Goal: Transaction & Acquisition: Subscribe to service/newsletter

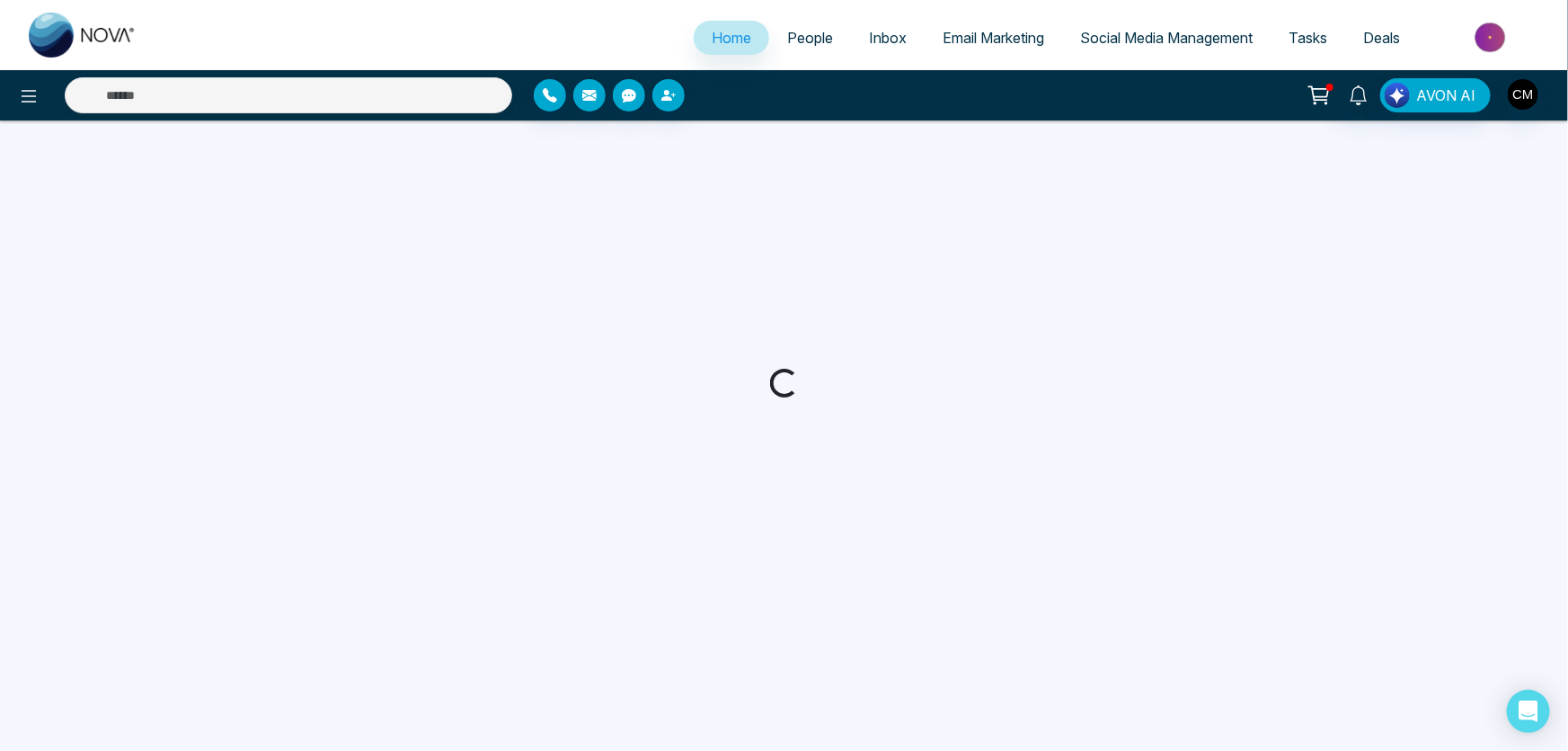
select select "*"
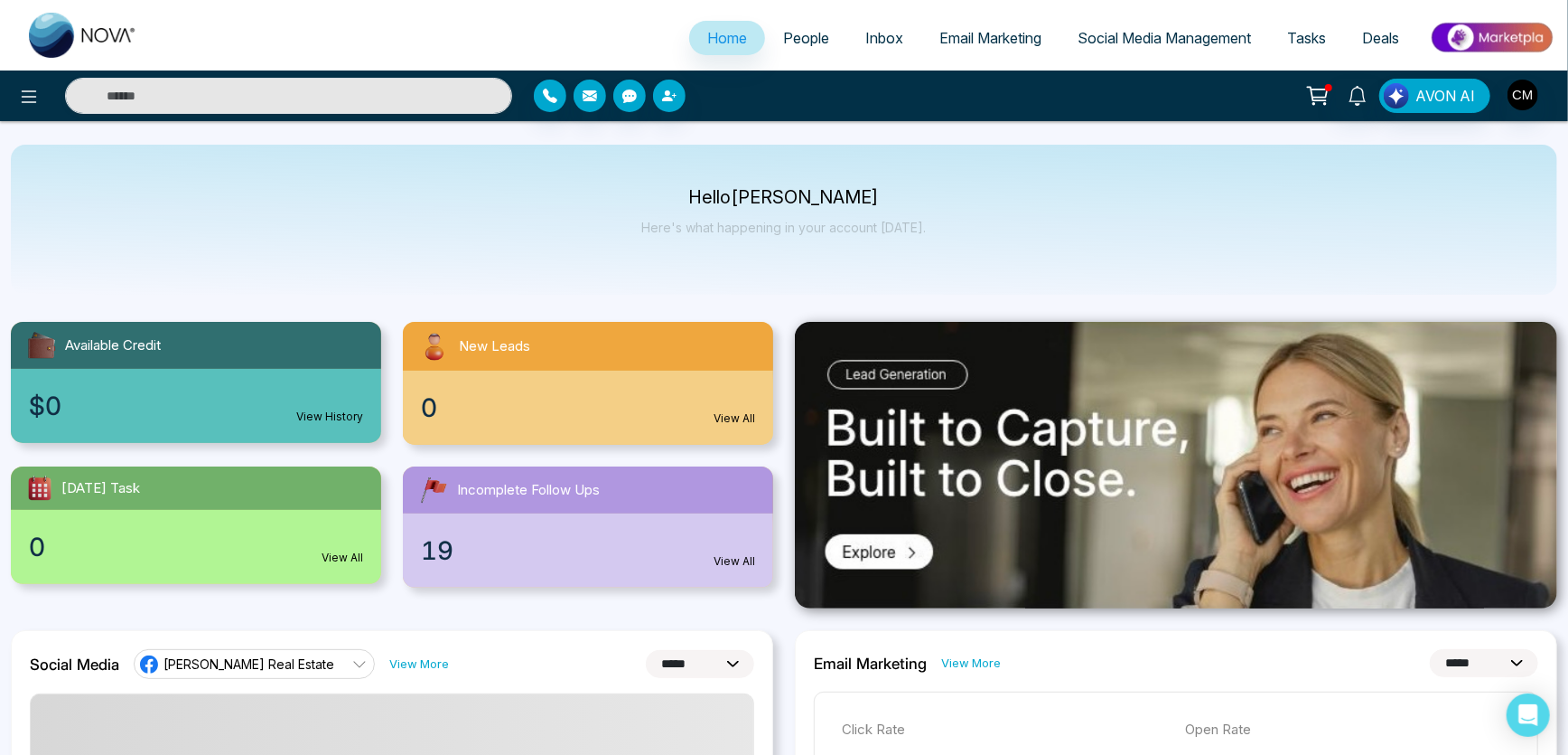
click at [794, 39] on span "People" at bounding box center [806, 37] width 46 height 18
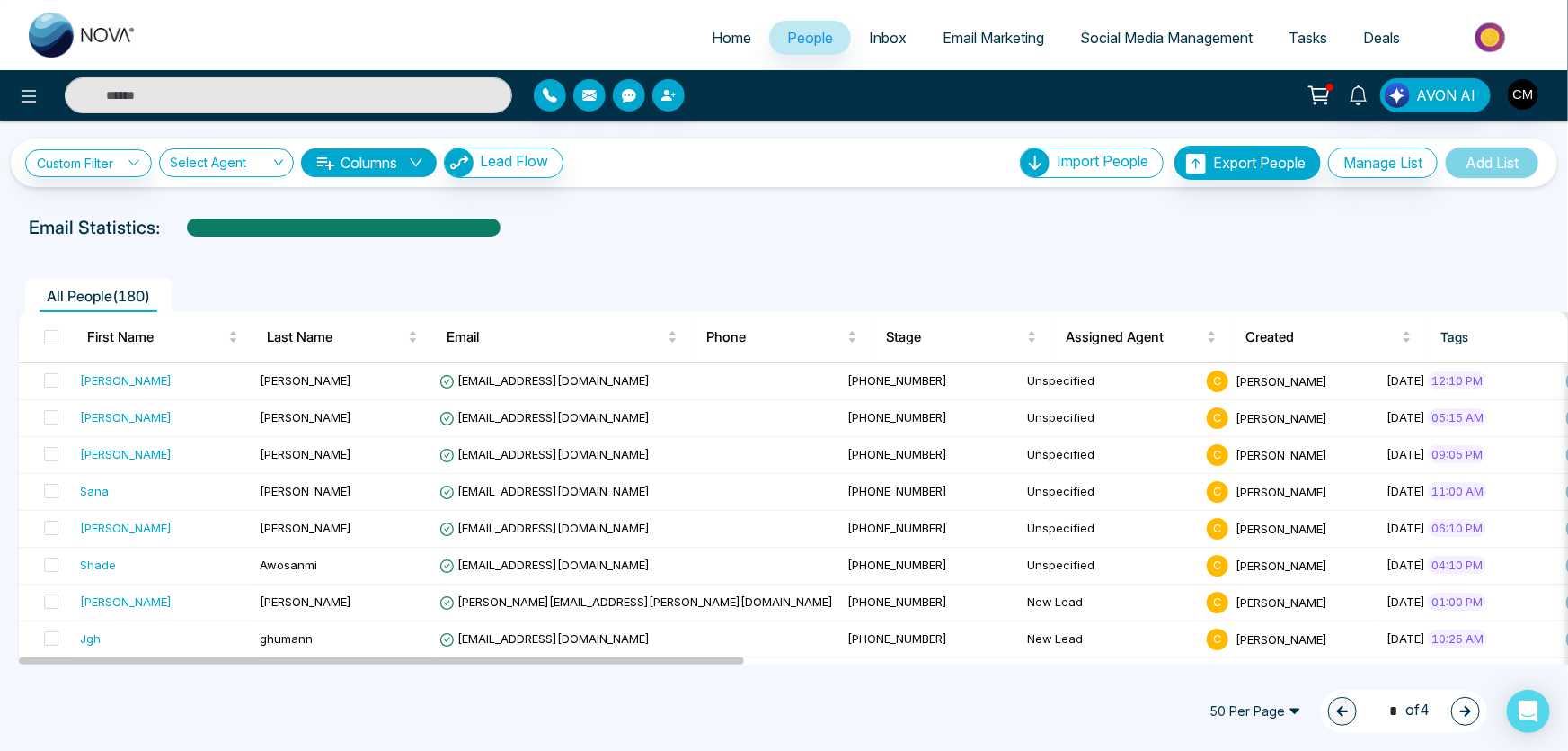
click at [975, 36] on span "Email Marketing" at bounding box center [994, 37] width 102 height 18
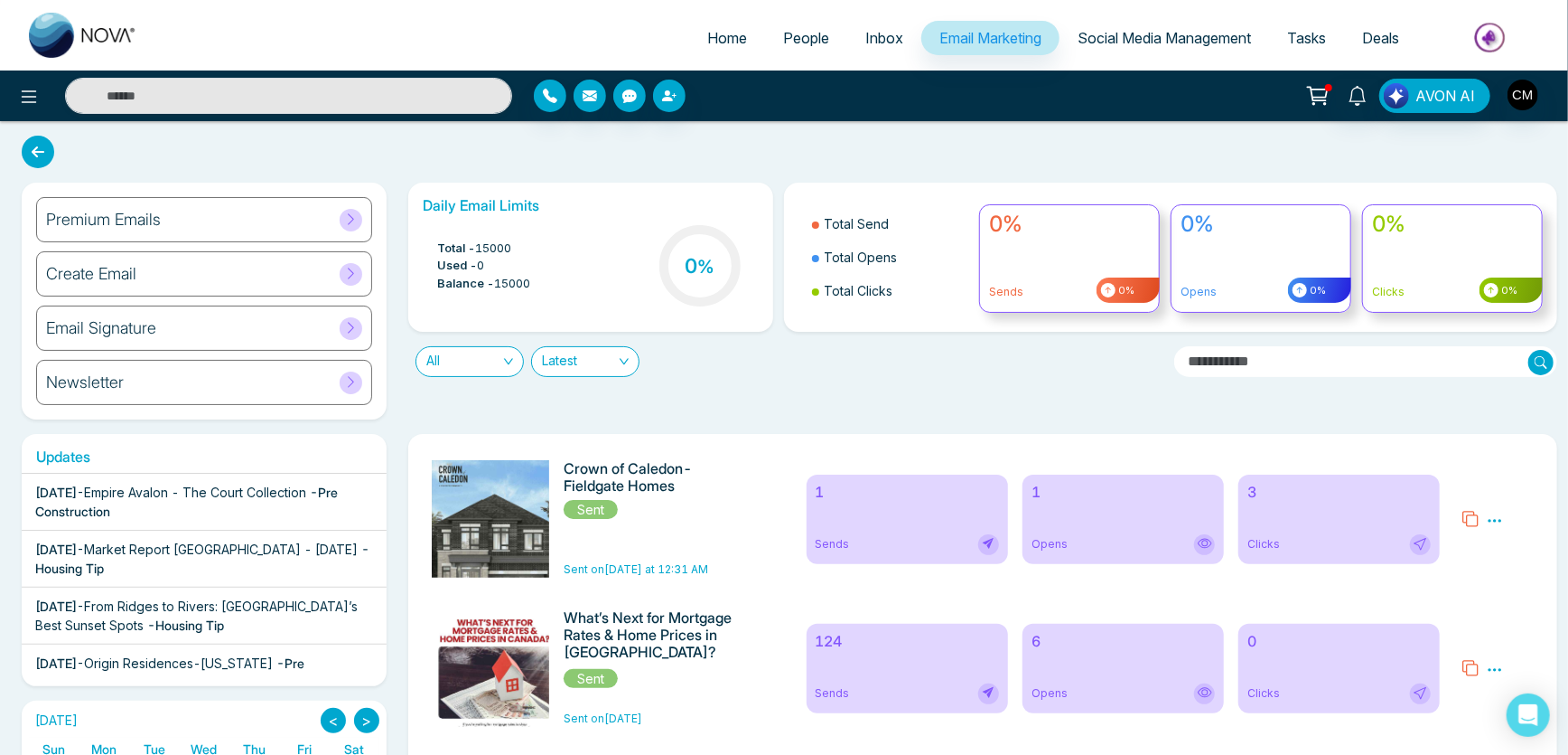
click at [201, 214] on div "Premium Emails" at bounding box center [204, 220] width 336 height 46
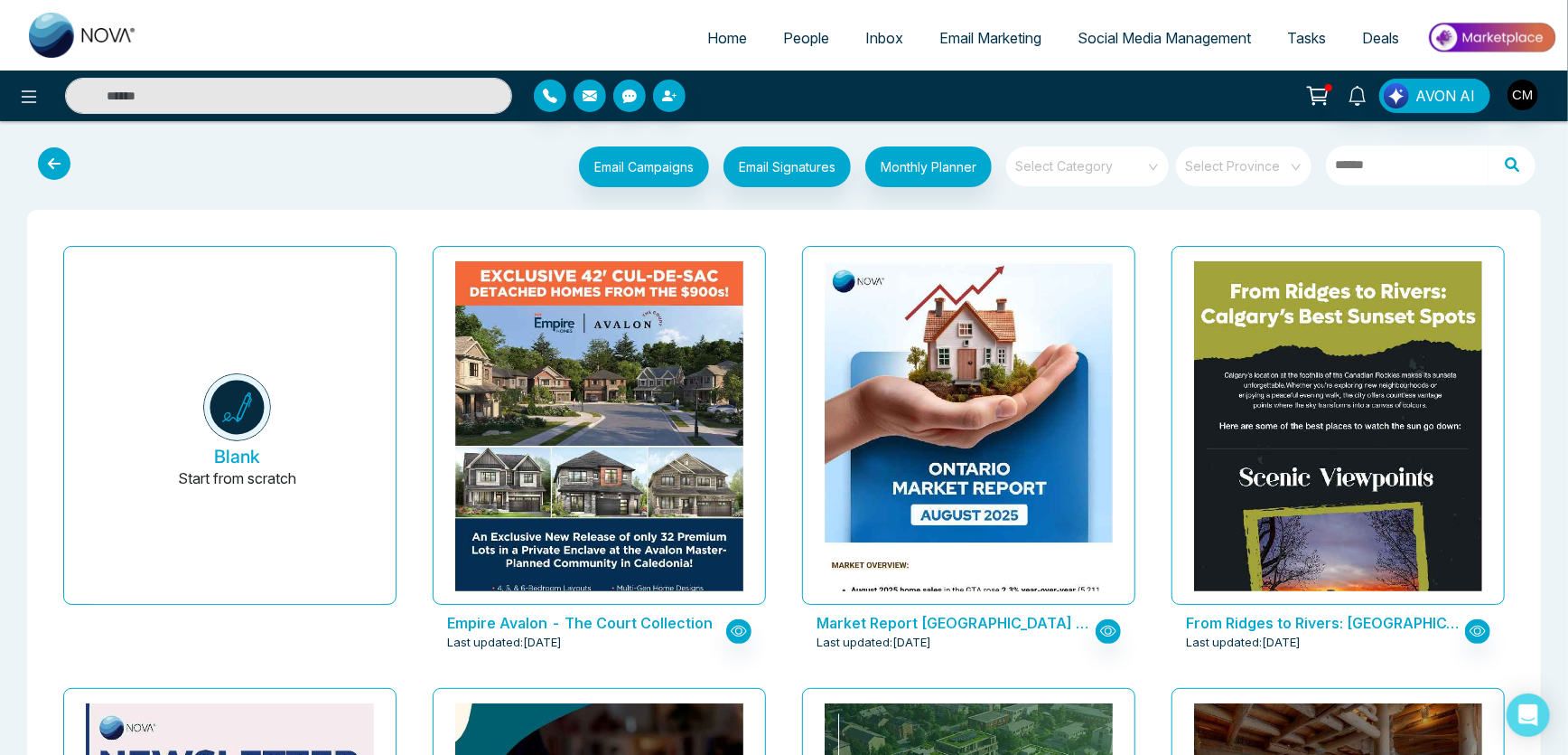
click at [1107, 165] on input "search" at bounding box center [1081, 159] width 130 height 28
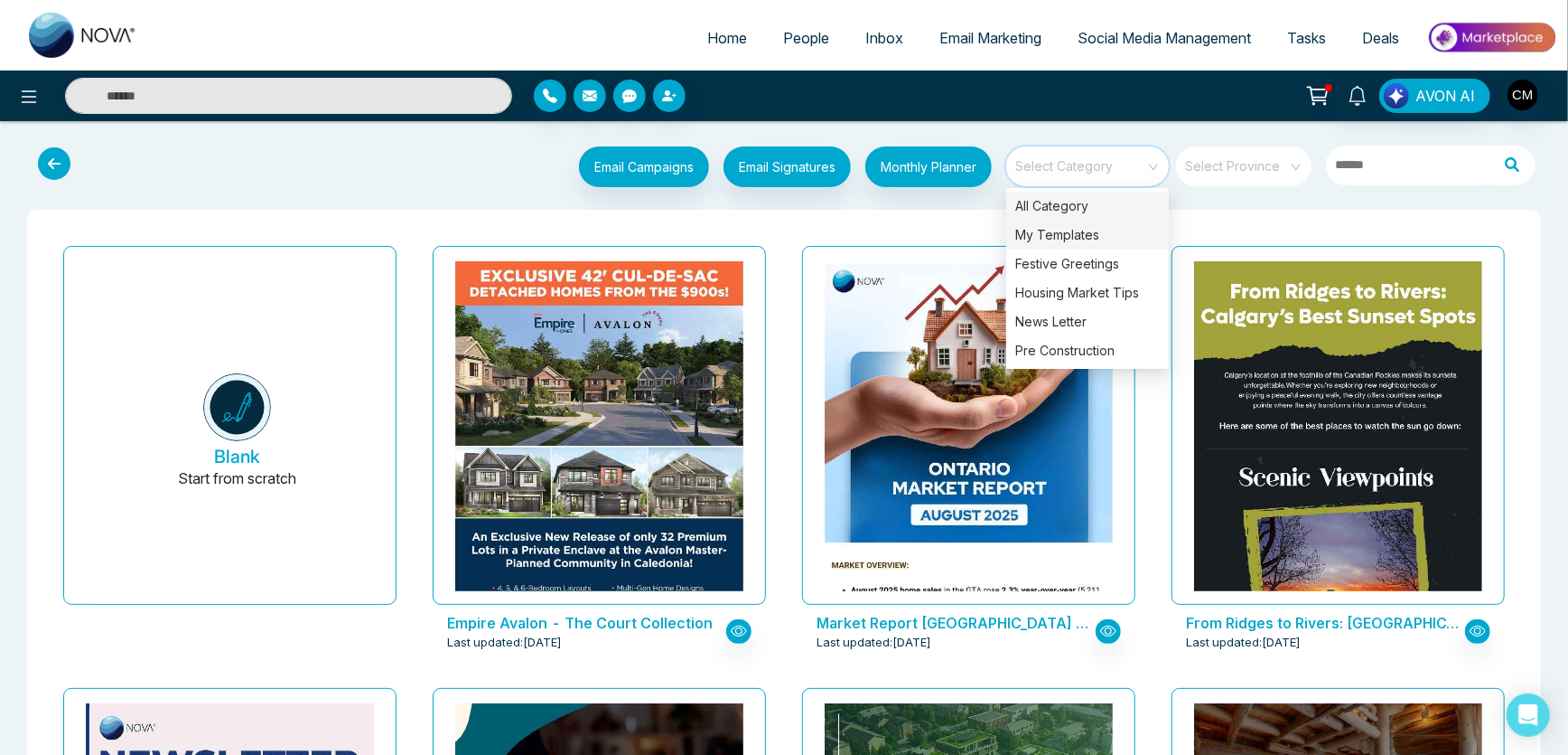
click at [1084, 225] on div "My Templates" at bounding box center [1087, 234] width 163 height 28
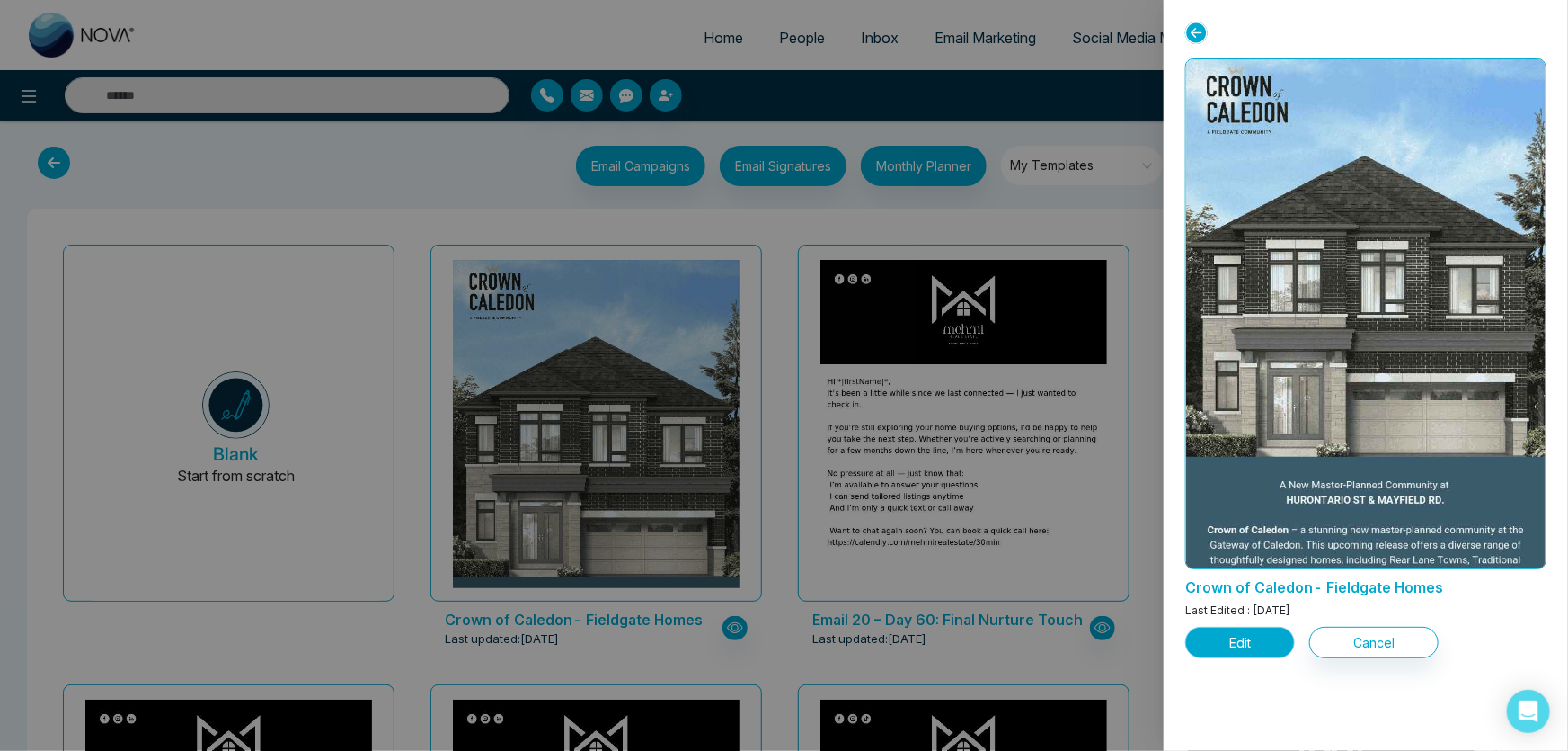
click at [1240, 645] on button "Edit" at bounding box center [1240, 642] width 109 height 31
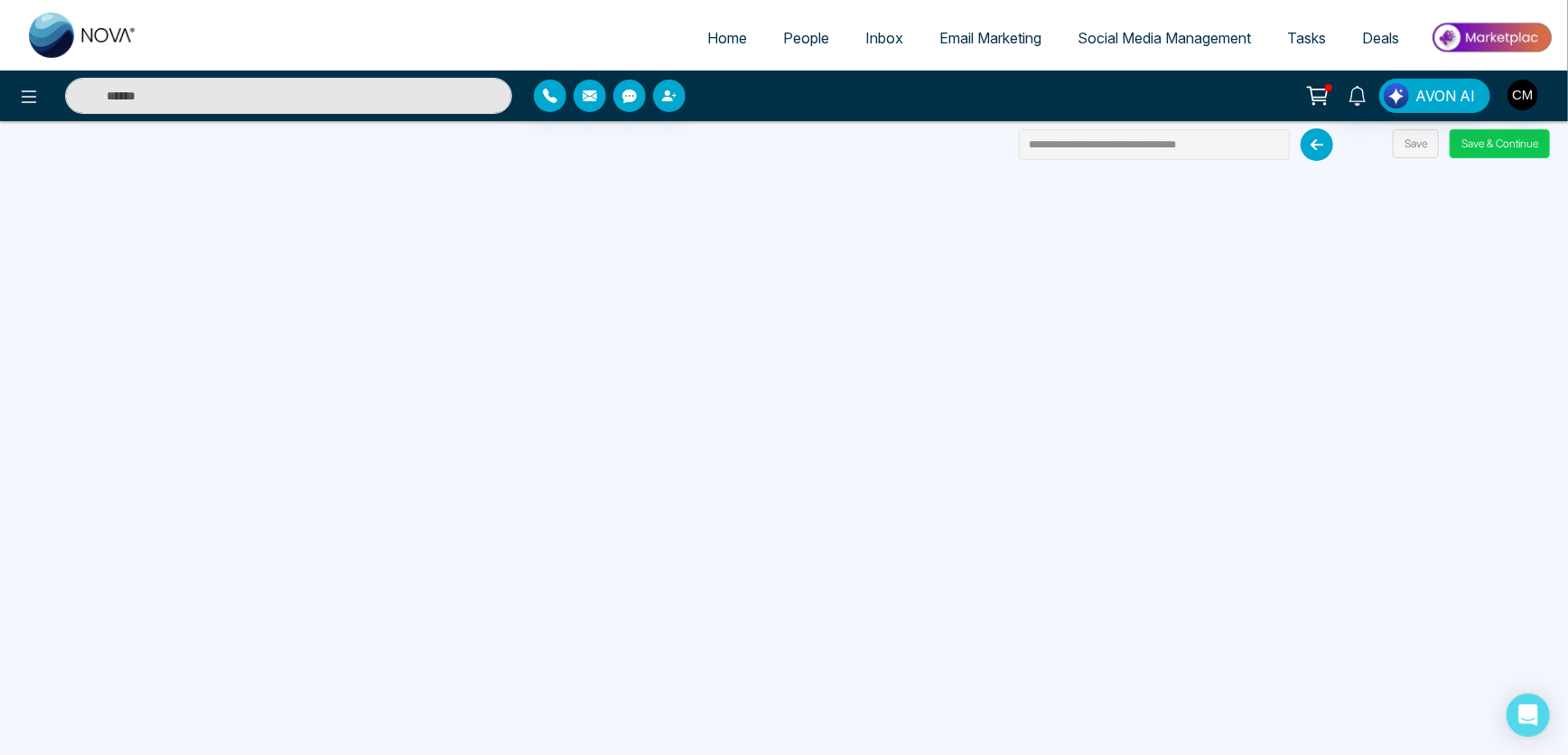
click at [1468, 139] on button "Save & Continue" at bounding box center [1500, 143] width 100 height 28
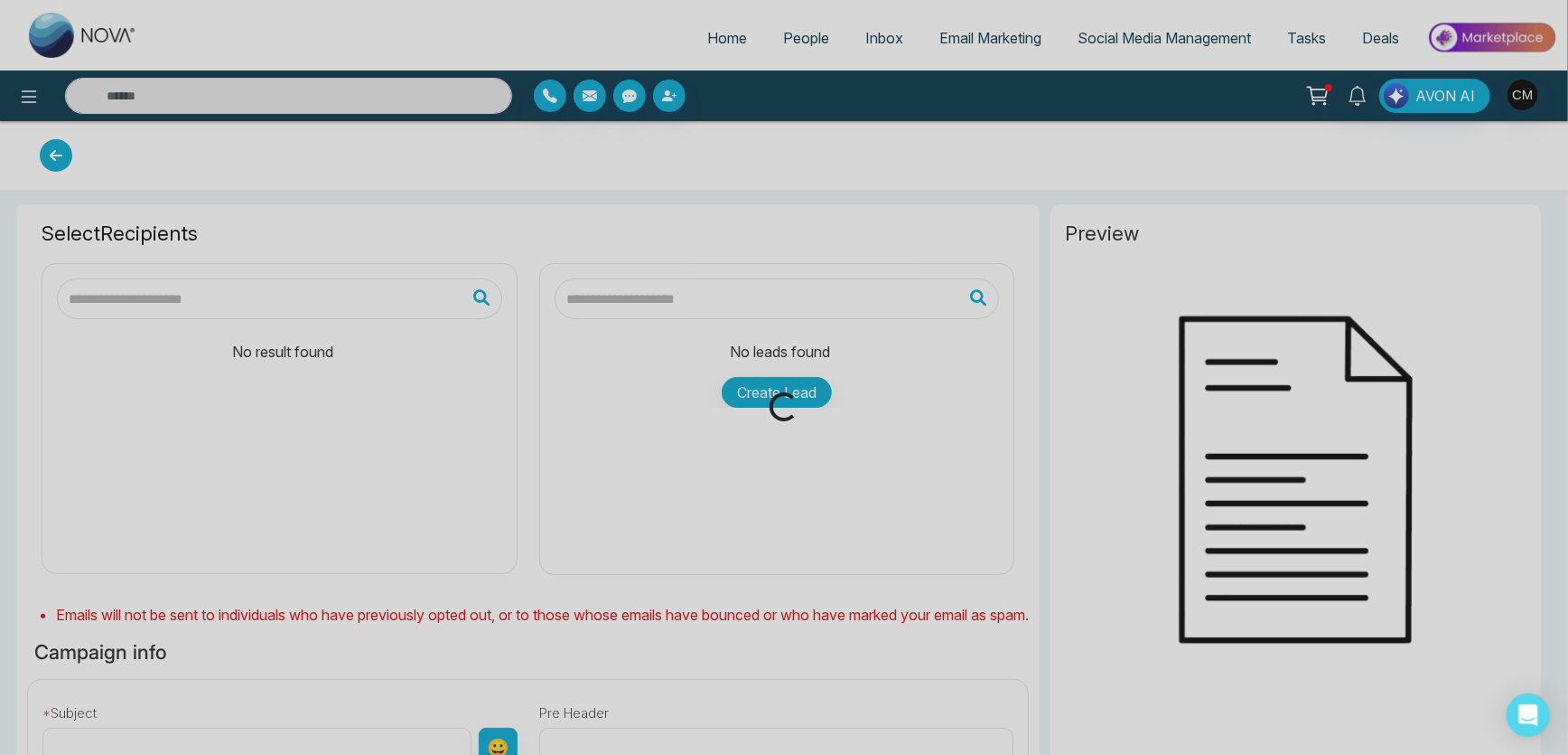
type input "**********"
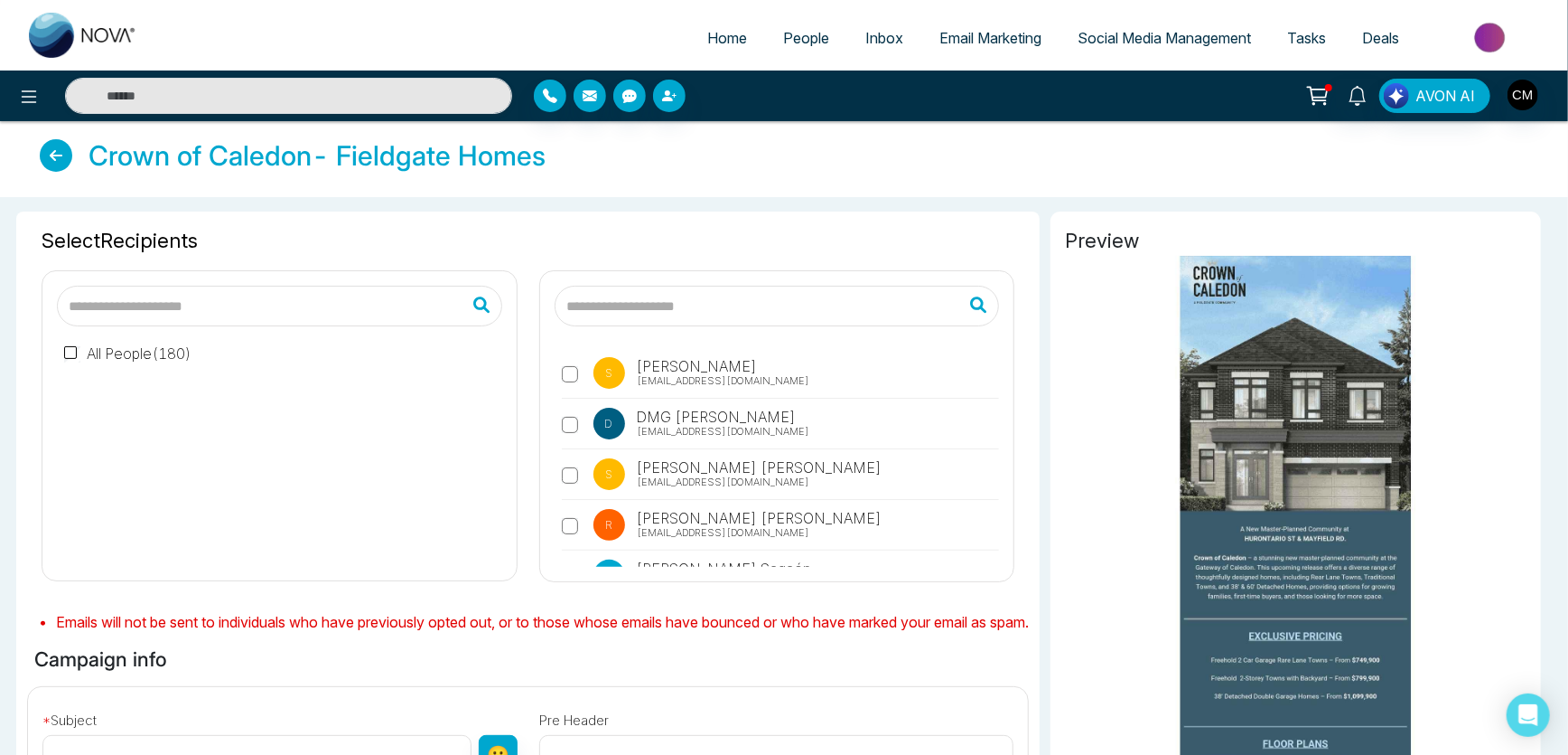
click at [126, 359] on label "All People ( 180 )" at bounding box center [128, 353] width 127 height 22
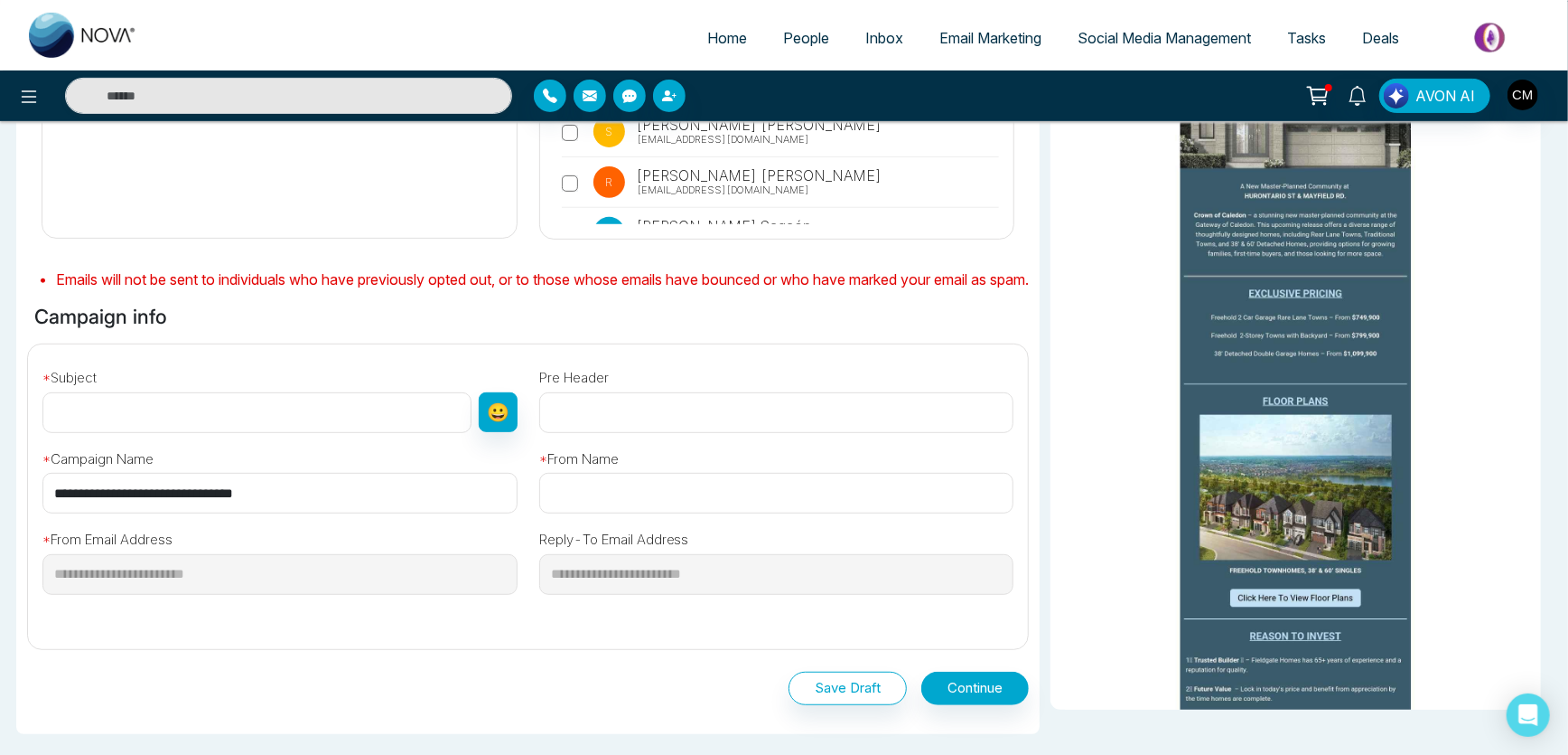
scroll to position [411, 0]
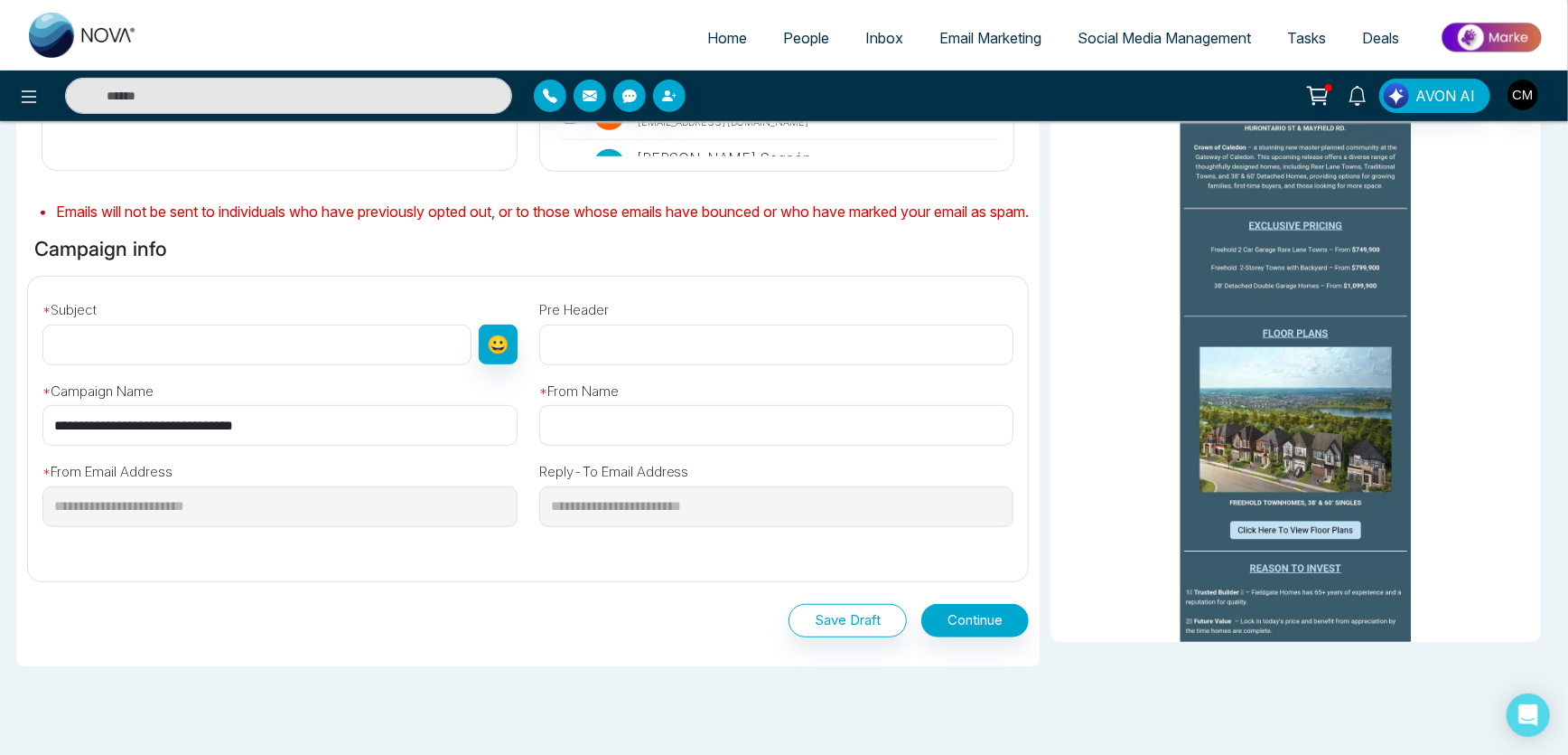
click at [179, 365] on input "text" at bounding box center [257, 344] width 429 height 41
click at [753, 278] on div "**********" at bounding box center [528, 426] width 1002 height 480
drag, startPoint x: 119, startPoint y: 363, endPoint x: 137, endPoint y: 361, distance: 18.1
click at [129, 362] on input "text" at bounding box center [257, 344] width 429 height 41
click at [604, 353] on input "text" at bounding box center [776, 344] width 475 height 41
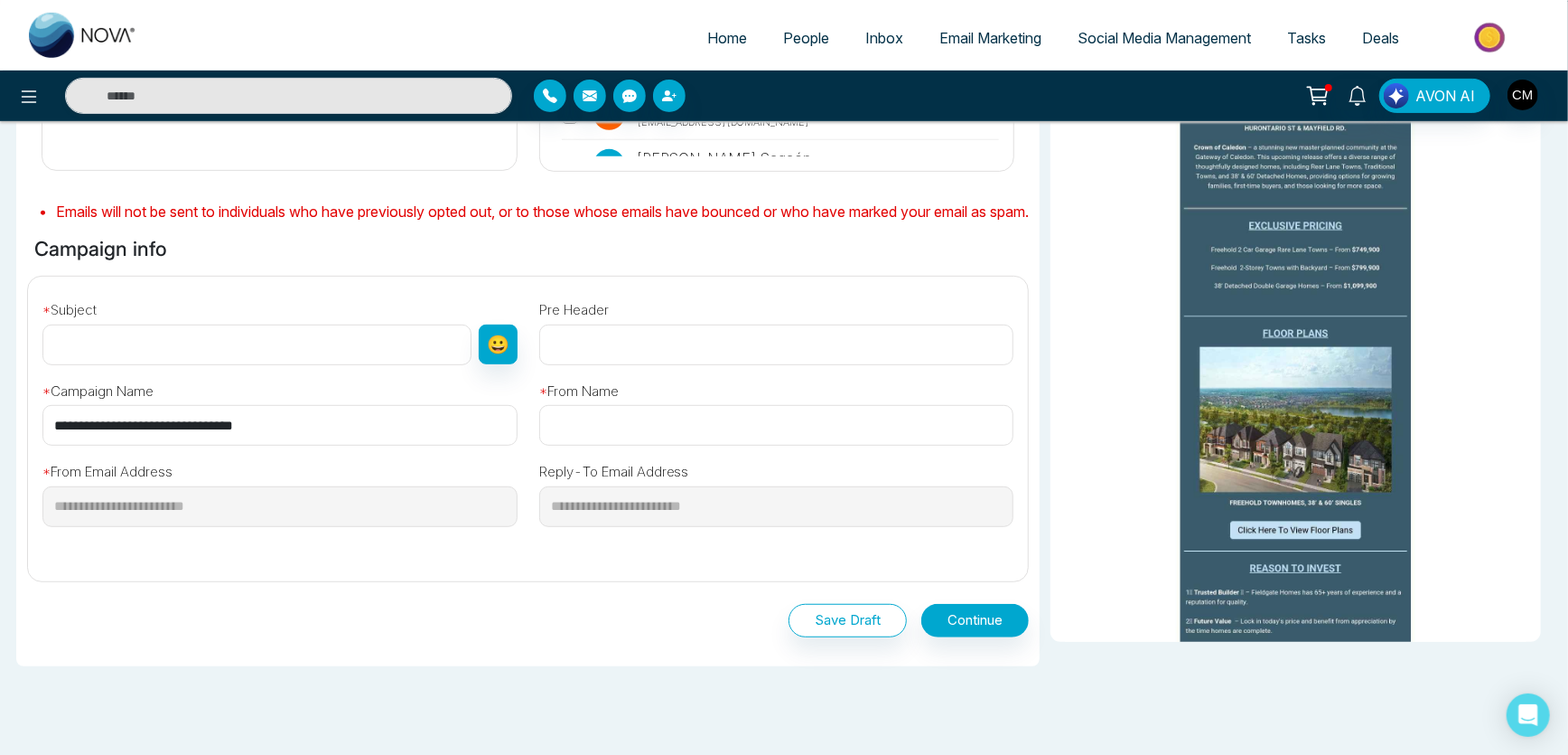
click at [432, 296] on div "**********" at bounding box center [528, 426] width 1002 height 480
click at [586, 433] on input "text" at bounding box center [776, 425] width 475 height 41
type input "**********"
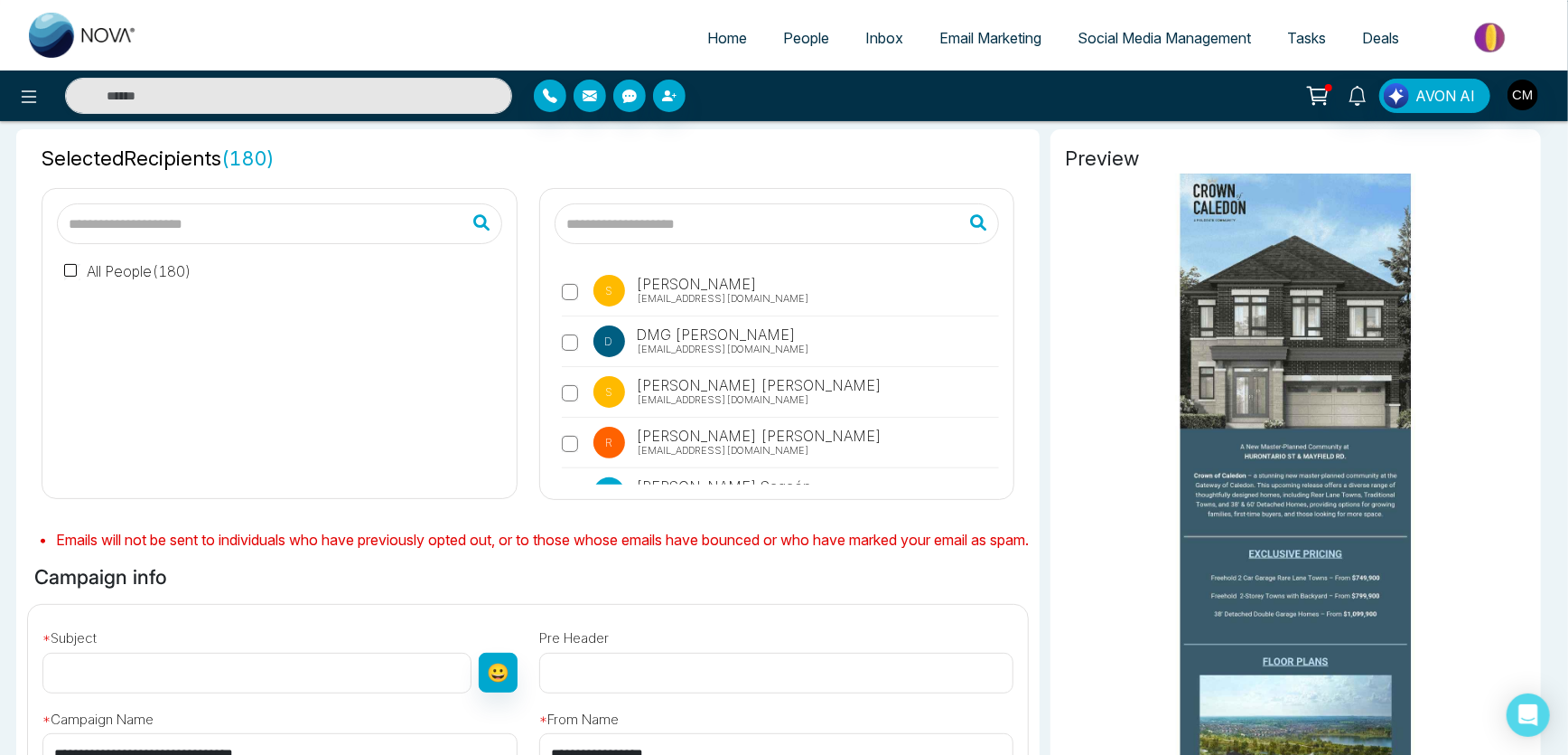
scroll to position [0, 0]
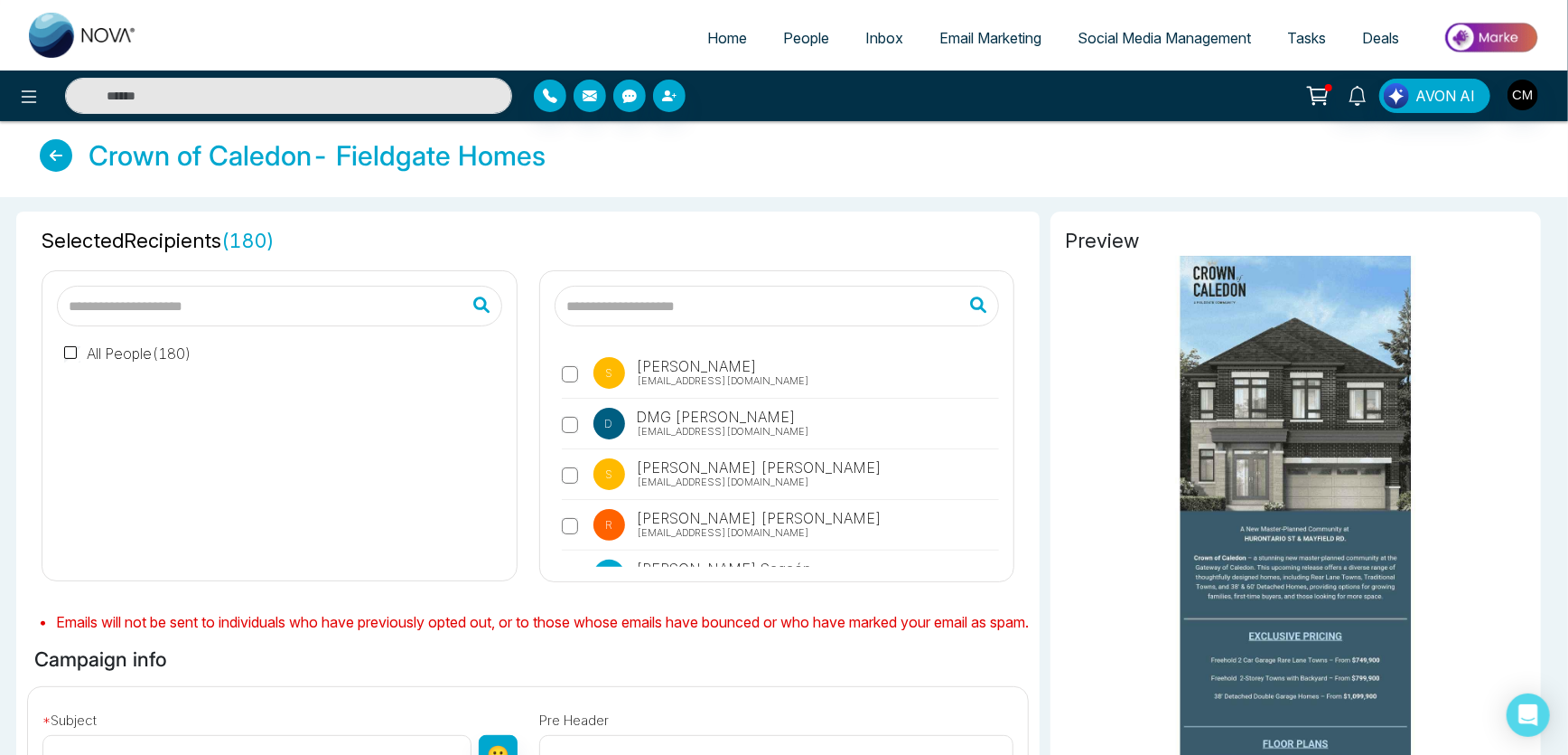
click at [54, 153] on icon at bounding box center [56, 156] width 32 height 32
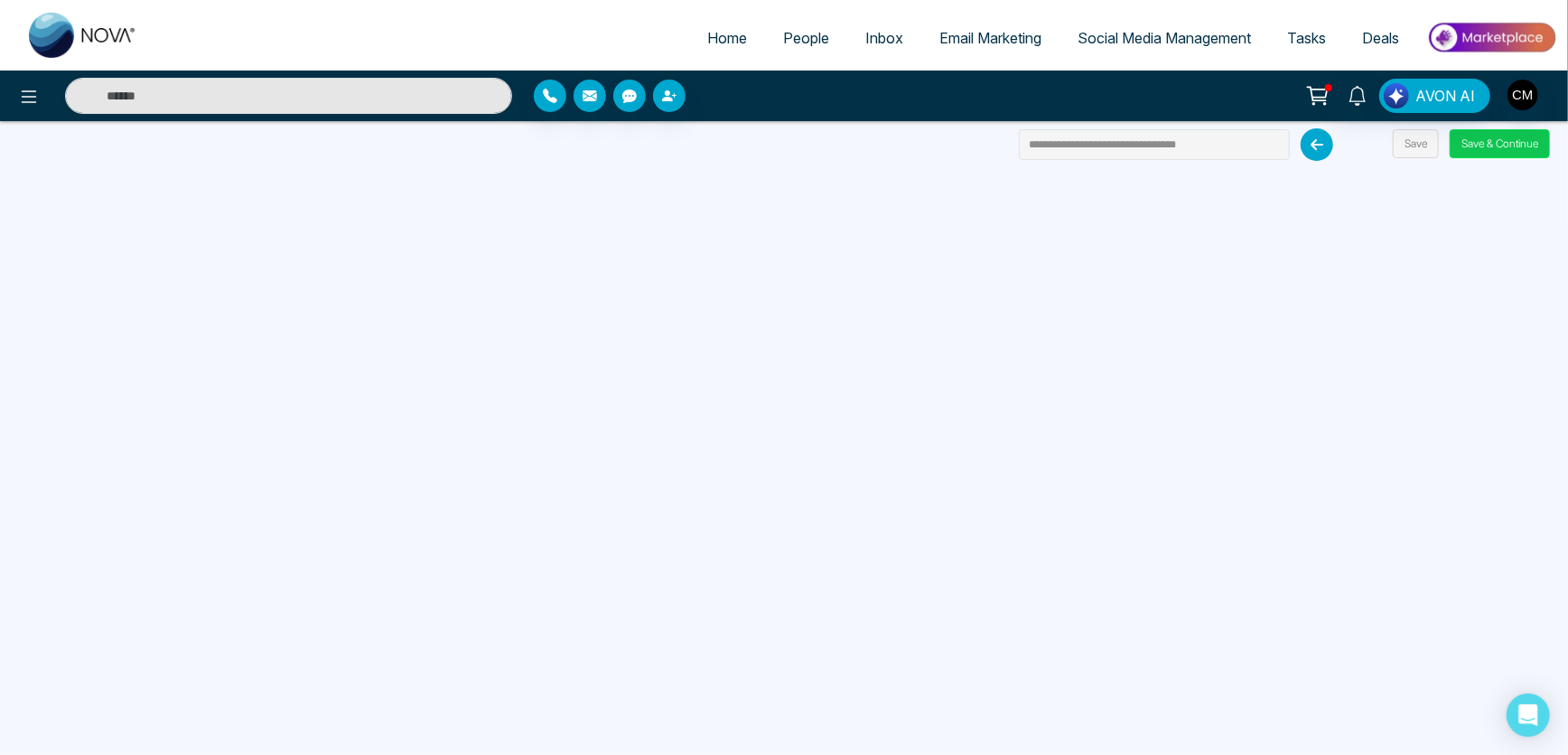
click at [1482, 149] on button "Save & Continue" at bounding box center [1500, 143] width 100 height 28
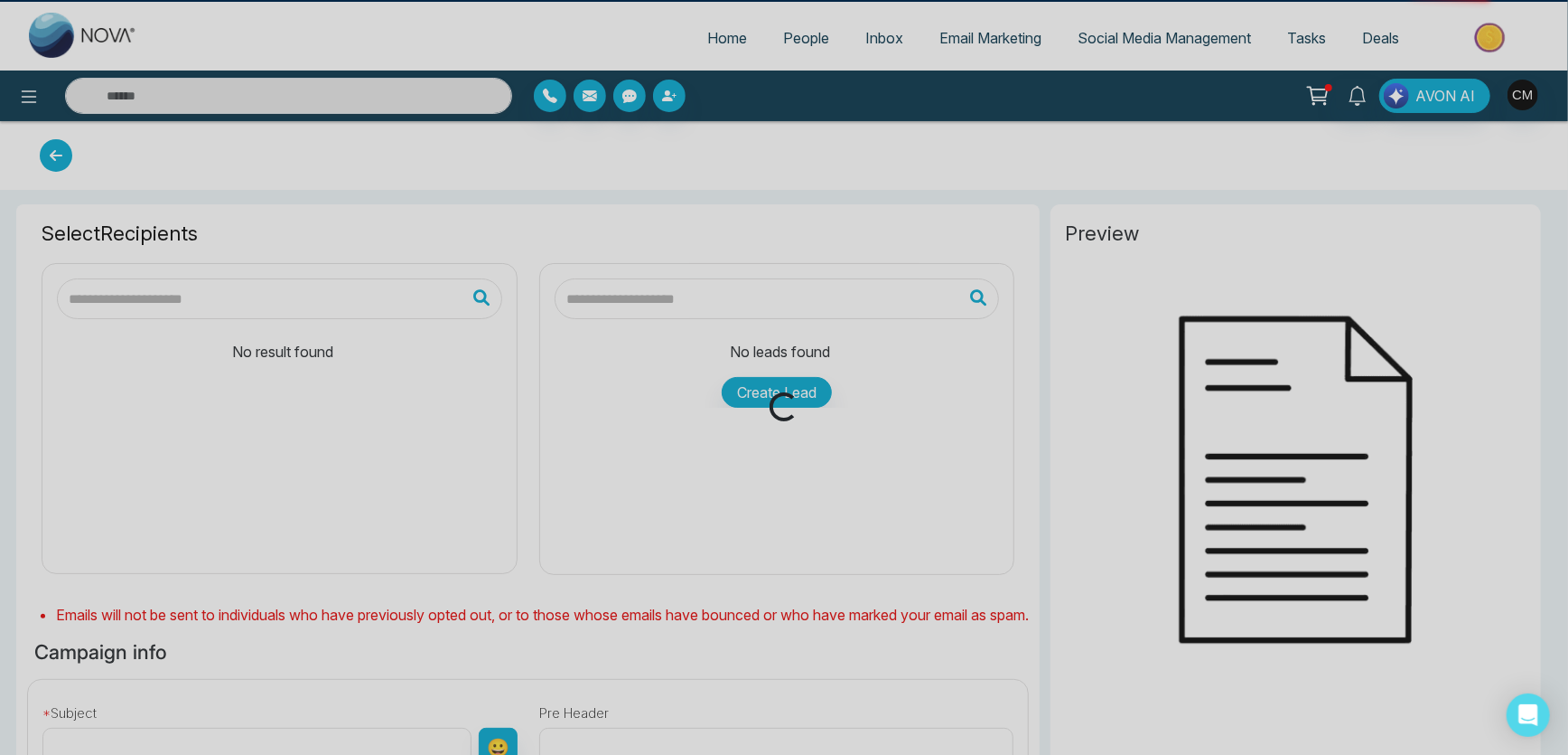
type input "**********"
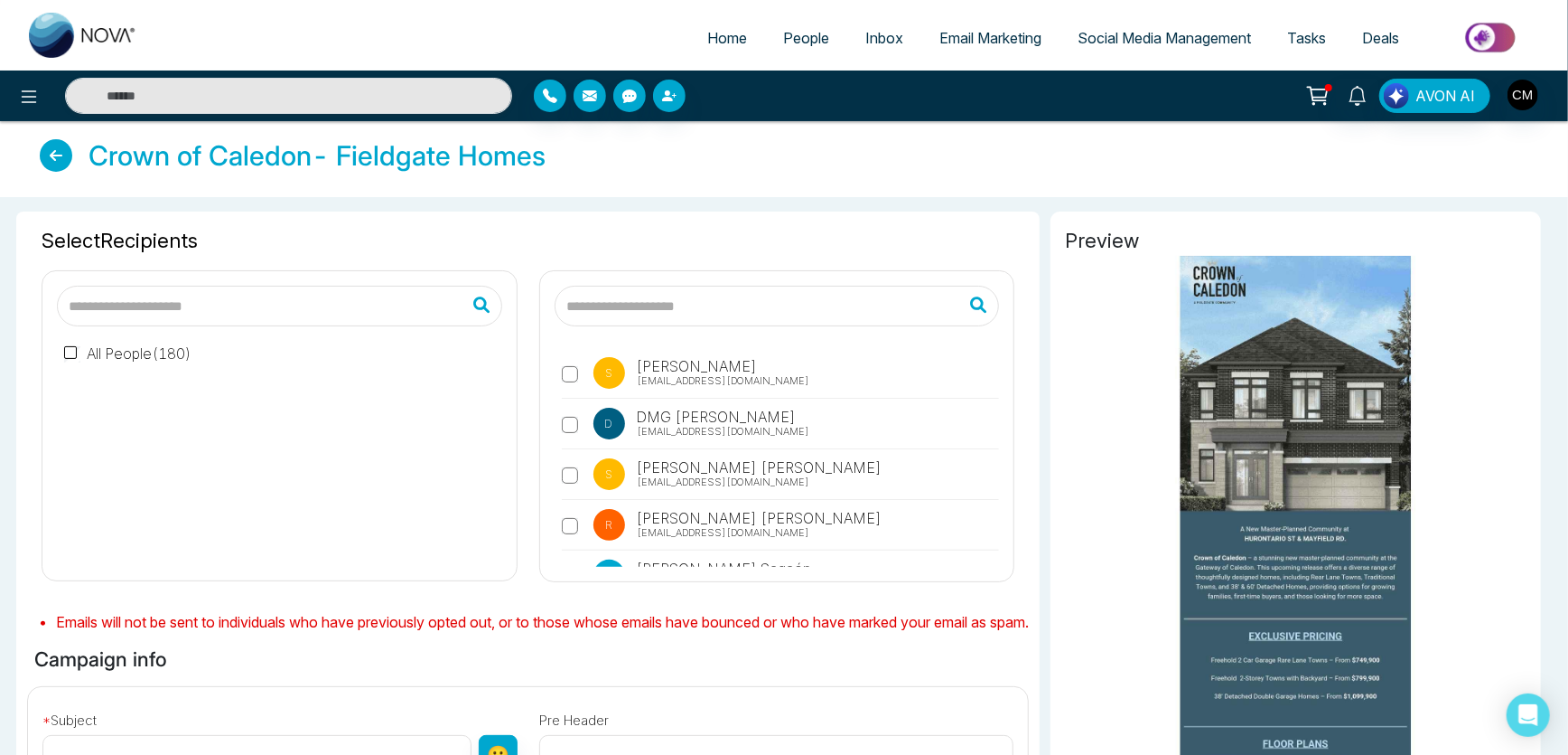
click at [147, 361] on label "All People ( 180 )" at bounding box center [128, 353] width 127 height 22
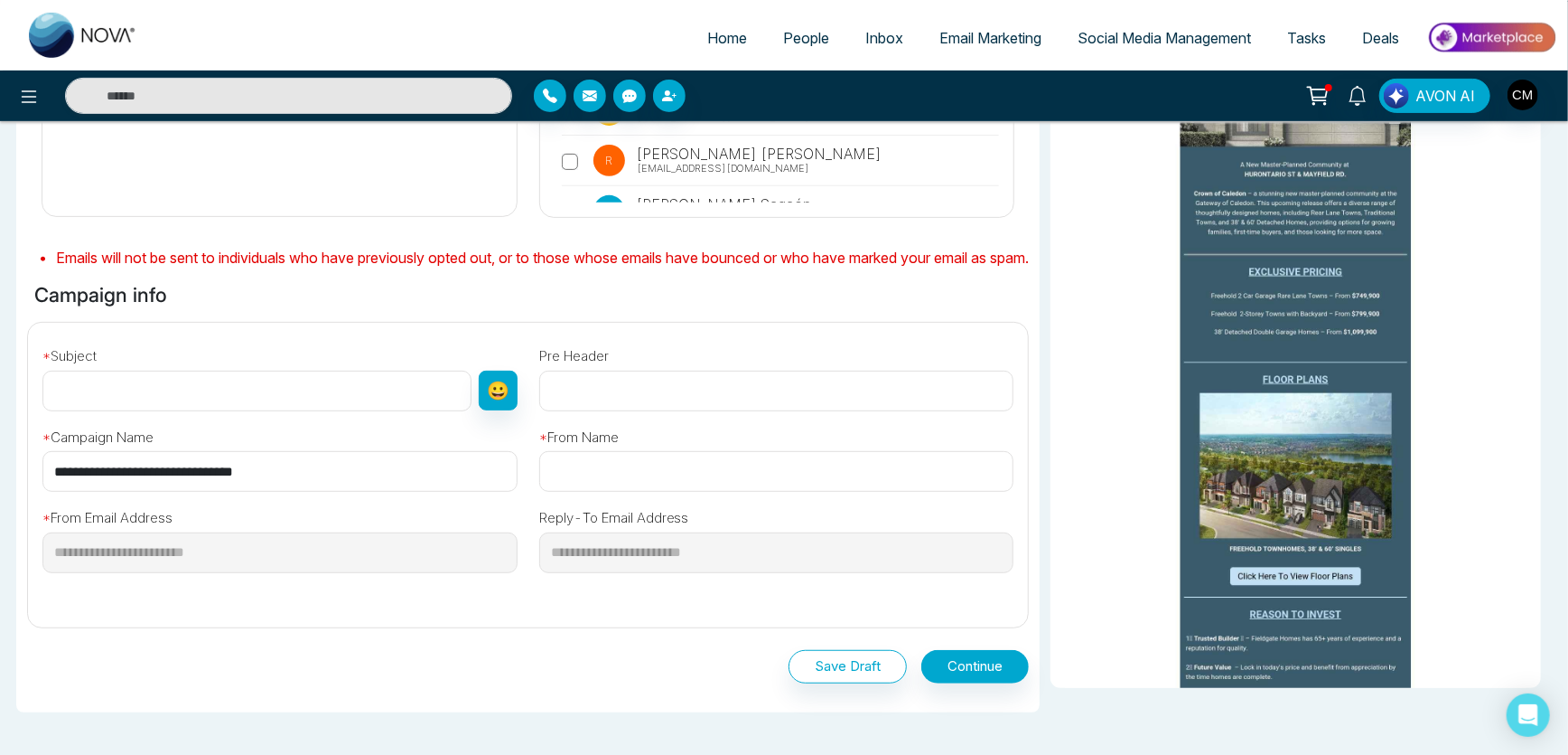
scroll to position [499, 0]
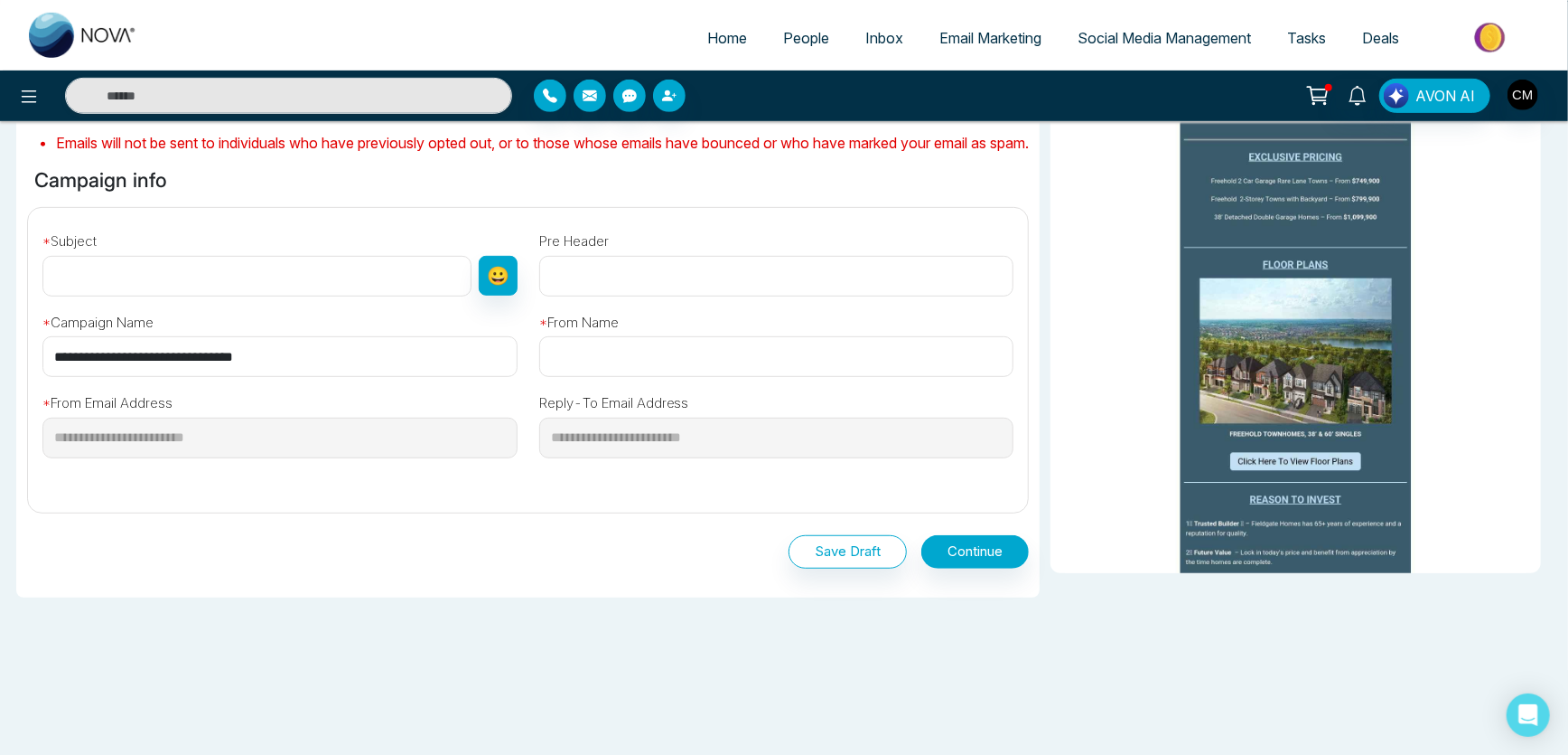
click at [184, 286] on input "text" at bounding box center [257, 276] width 429 height 41
paste input "**********"
type input "**********"
click at [602, 285] on input "text" at bounding box center [776, 276] width 475 height 41
click at [616, 278] on input "text" at bounding box center [776, 276] width 475 height 41
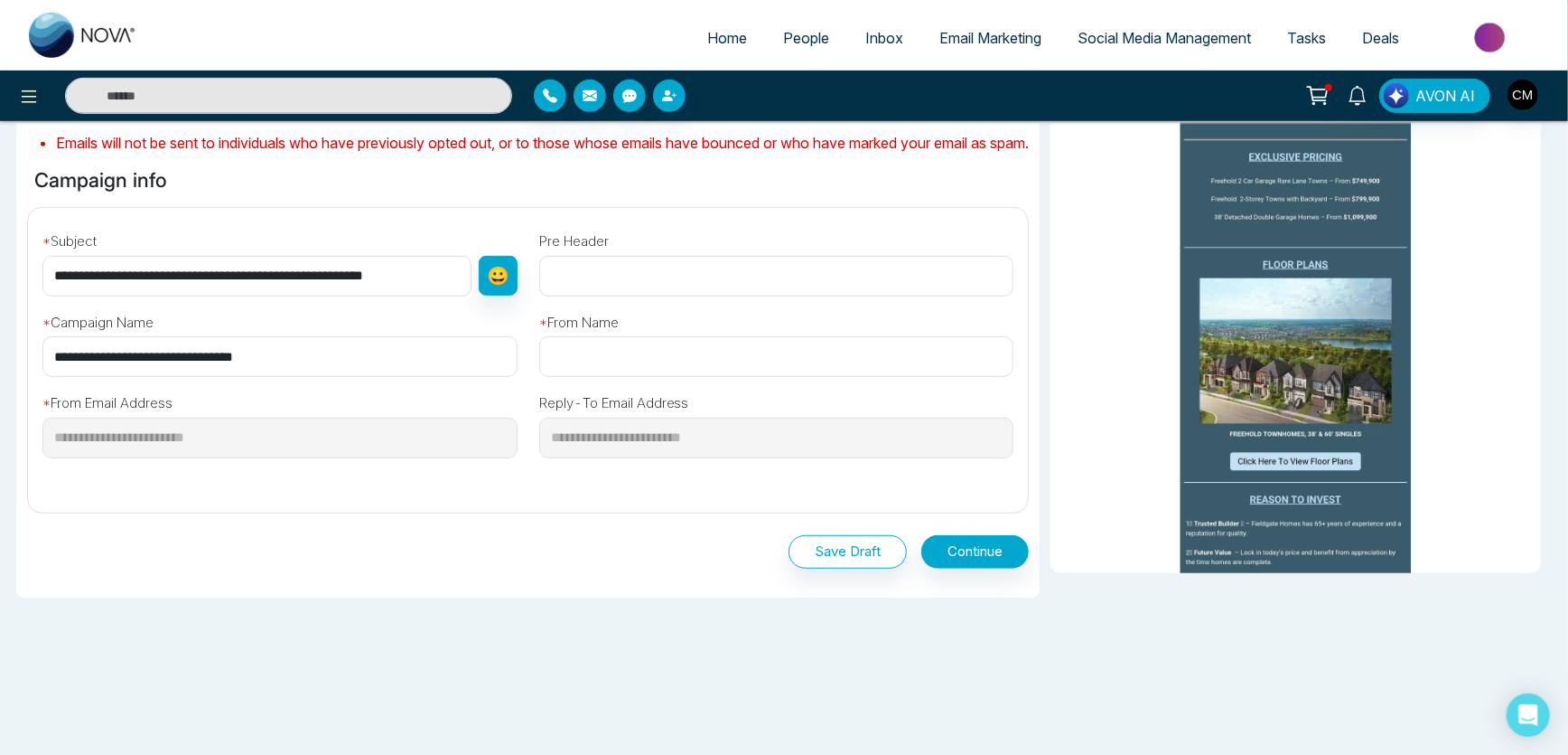
paste input "**********"
type input "**********"
click at [585, 364] on input "text" at bounding box center [776, 356] width 475 height 41
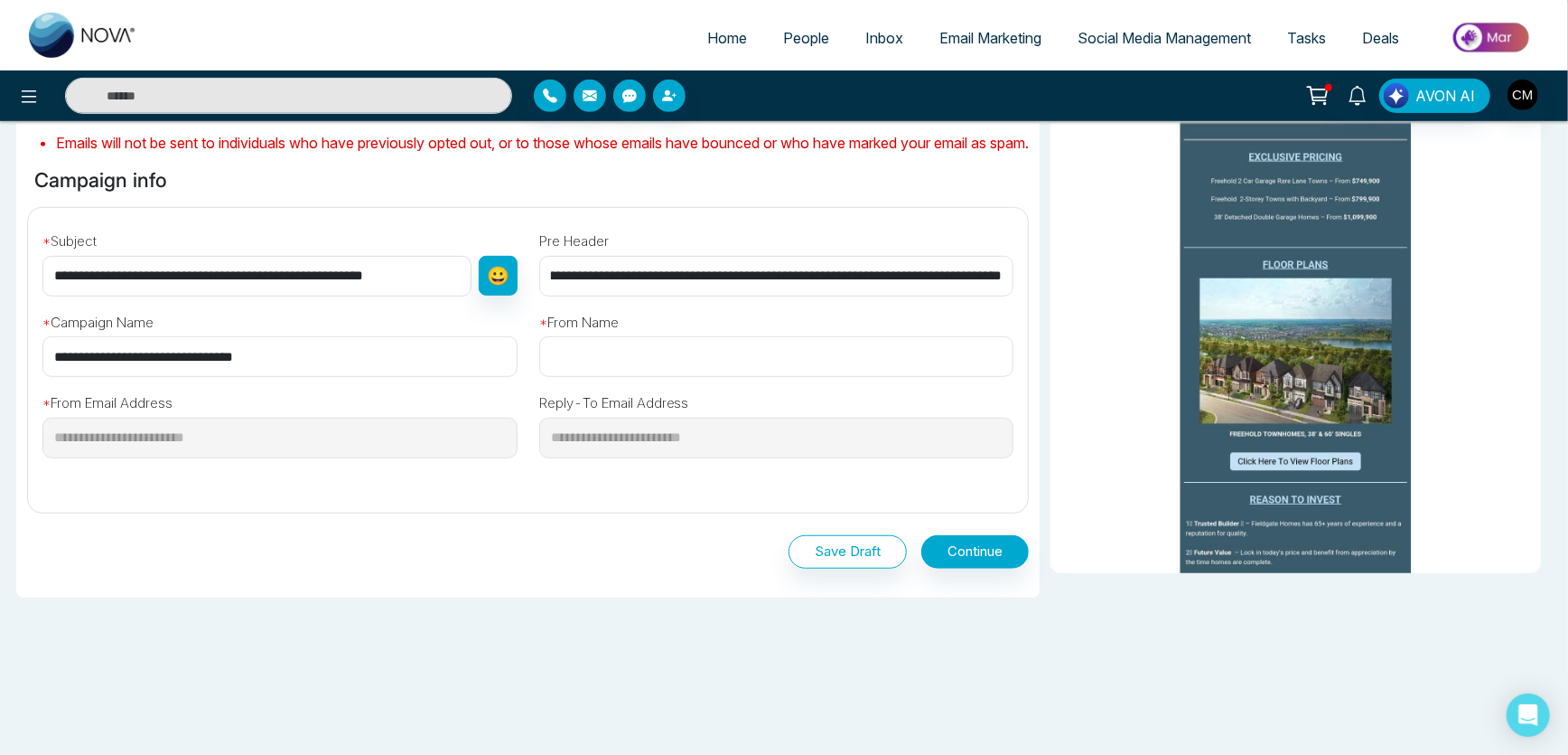
scroll to position [0, 0]
type input "**********"
click at [795, 400] on div "**********" at bounding box center [776, 421] width 475 height 74
click at [1006, 553] on button "Continue" at bounding box center [975, 551] width 107 height 33
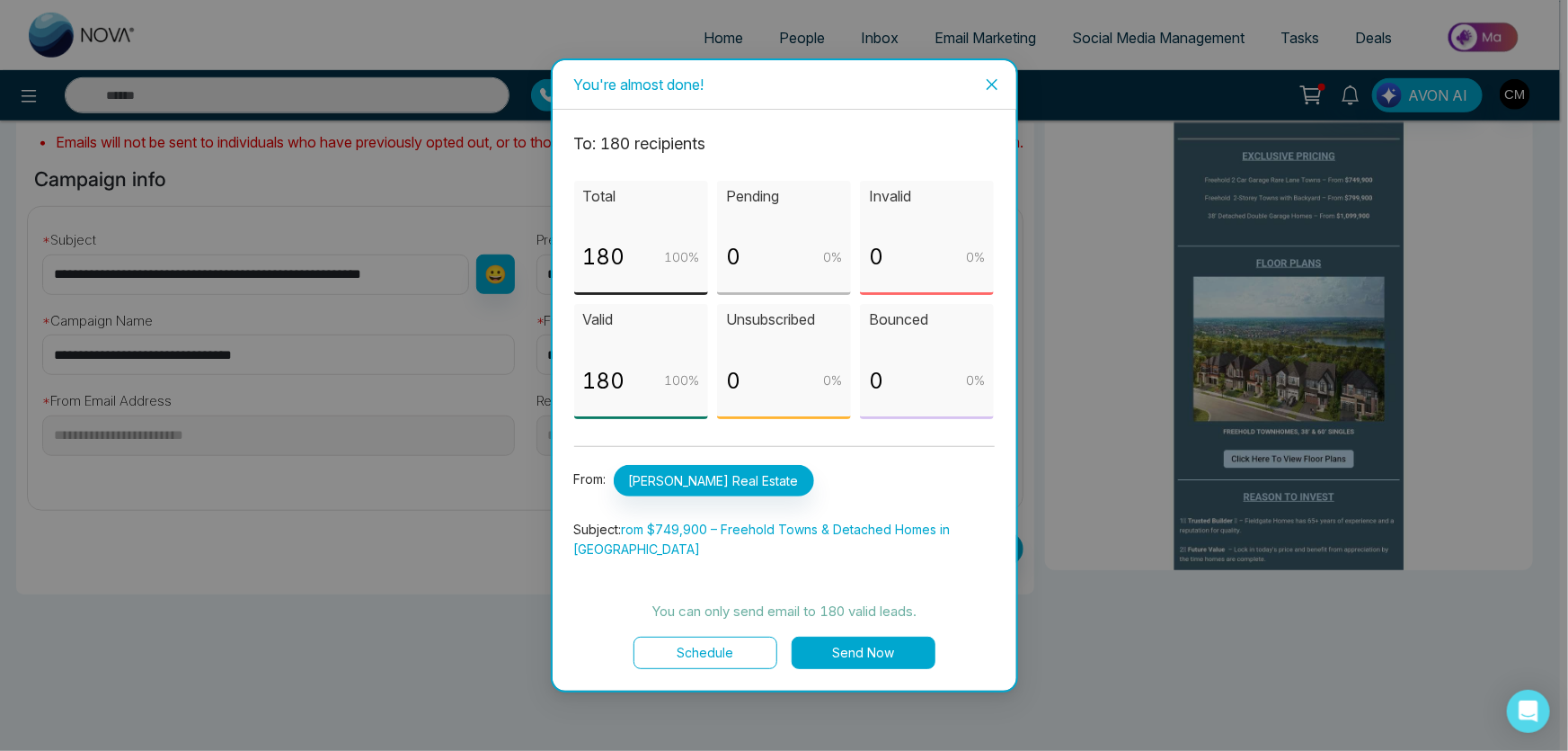
click at [846, 654] on button "Send Now" at bounding box center [863, 653] width 143 height 32
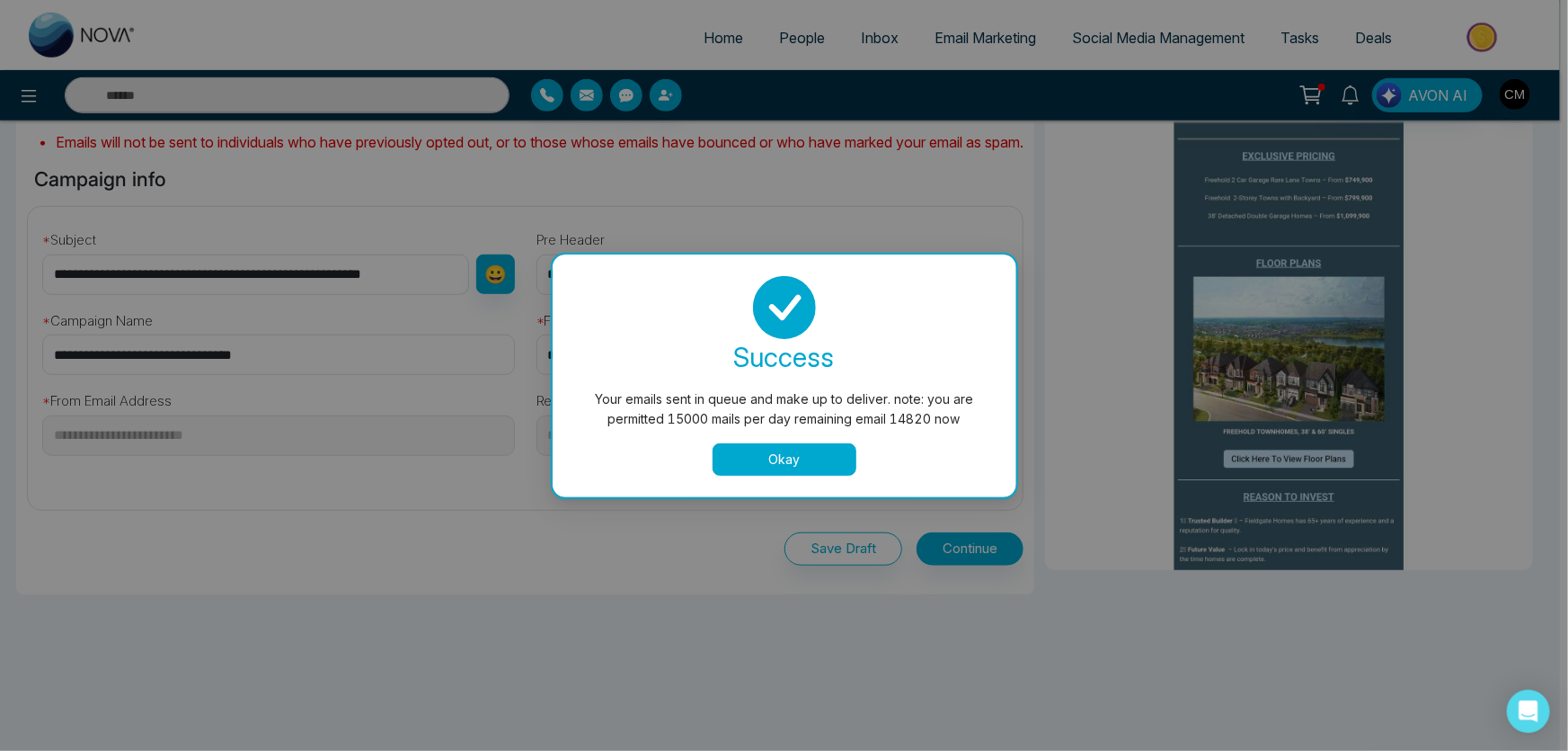
click at [772, 448] on button "Okay" at bounding box center [784, 459] width 143 height 32
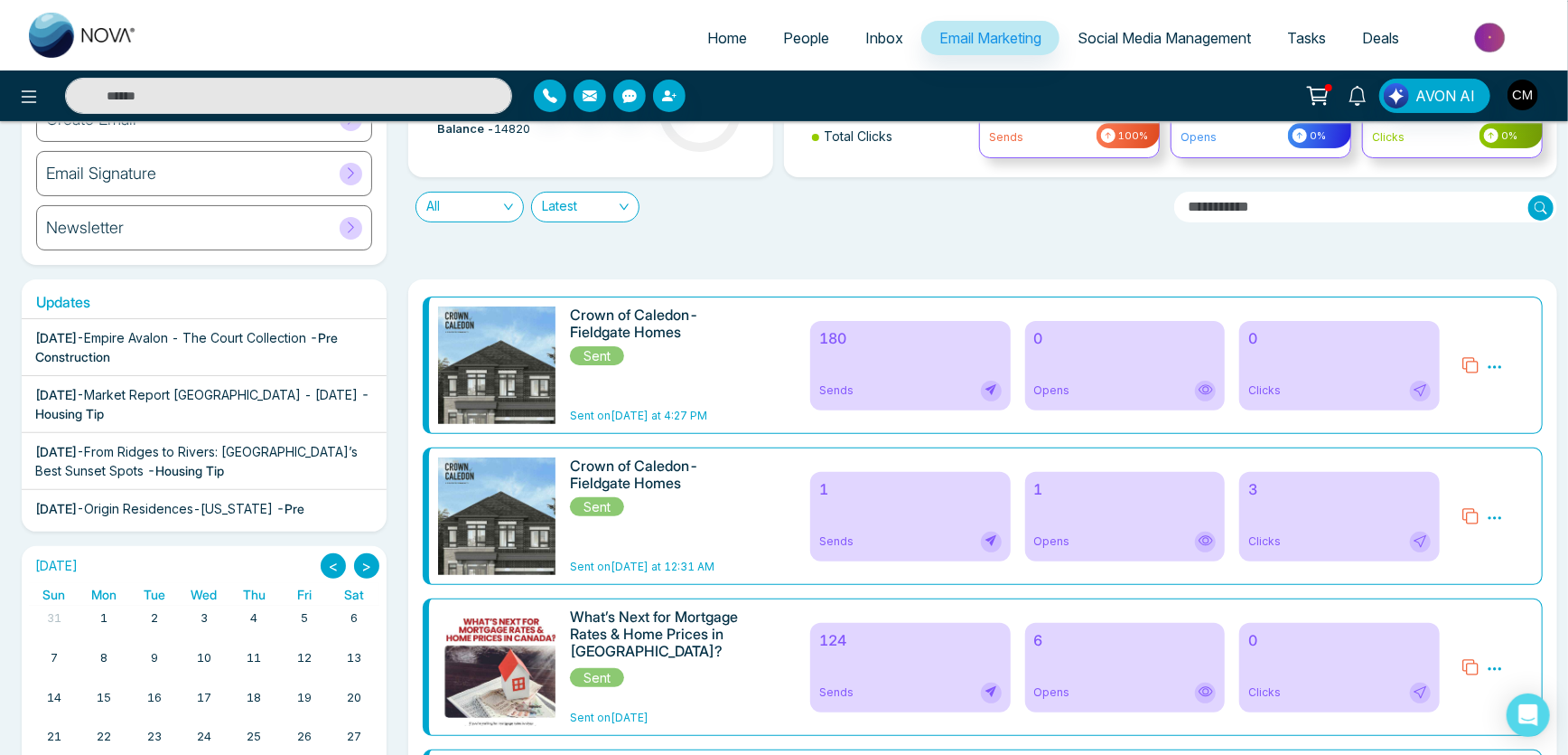
scroll to position [163, 0]
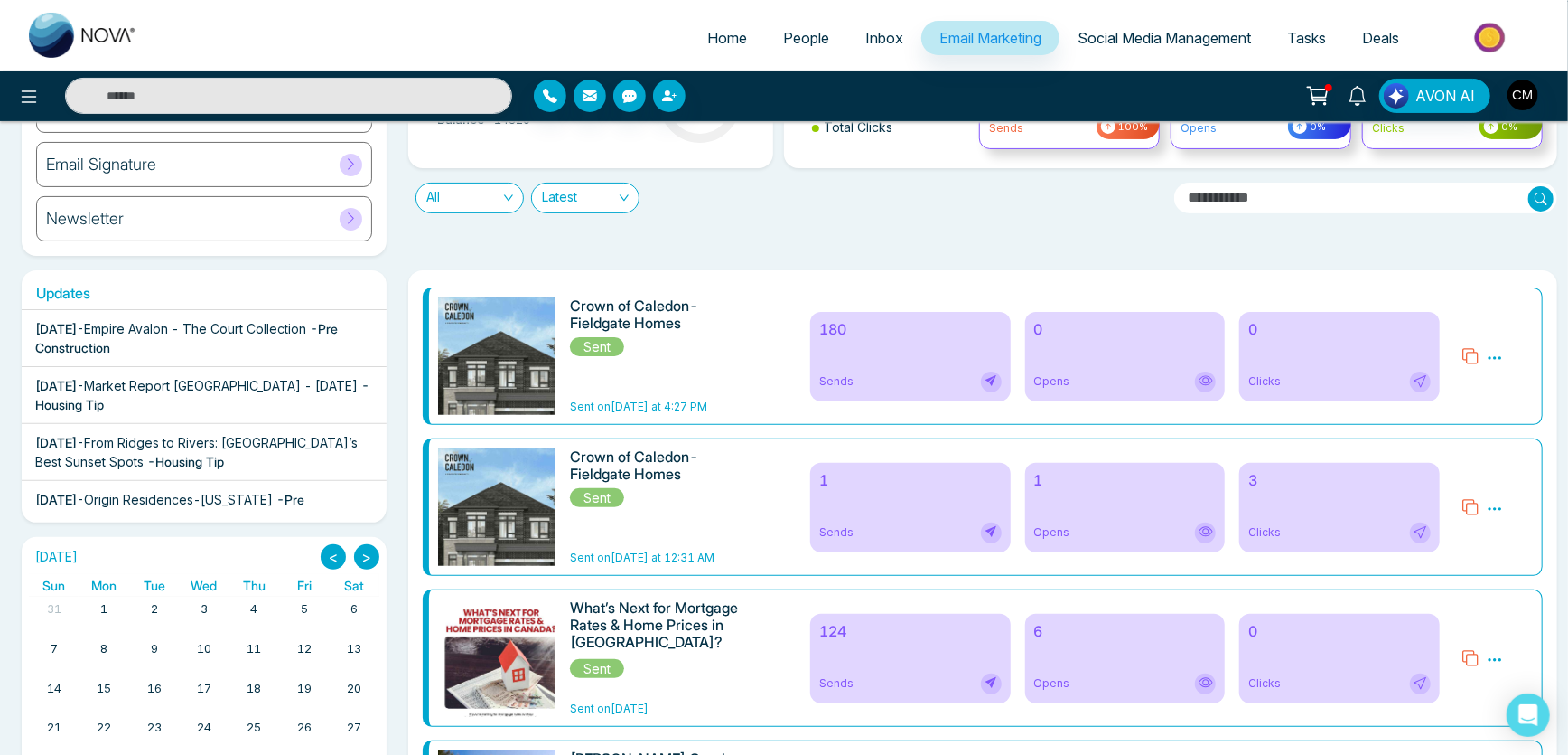
click at [866, 341] on div "180 Sends" at bounding box center [911, 357] width 201 height 89
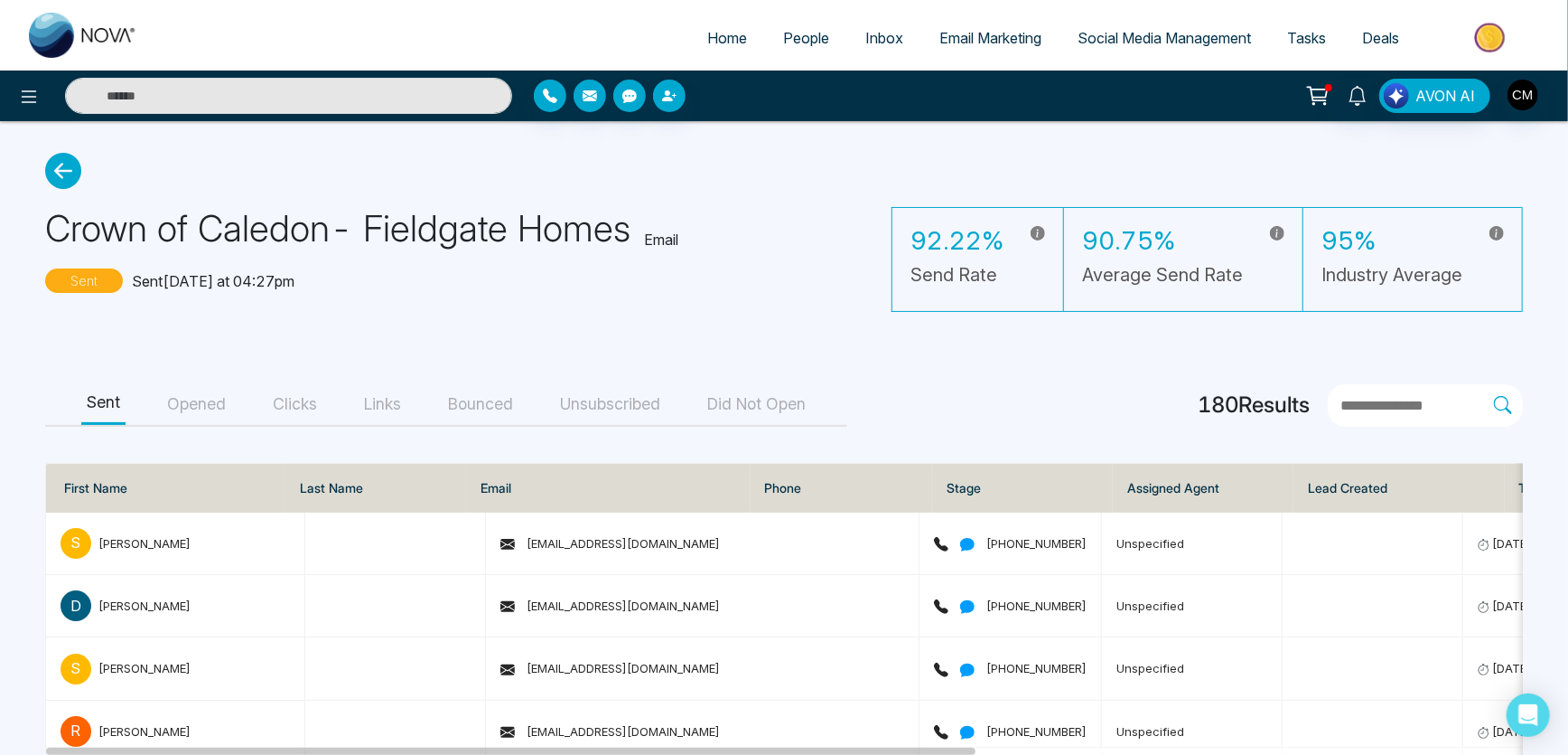
click at [218, 414] on button "Opened" at bounding box center [196, 404] width 69 height 41
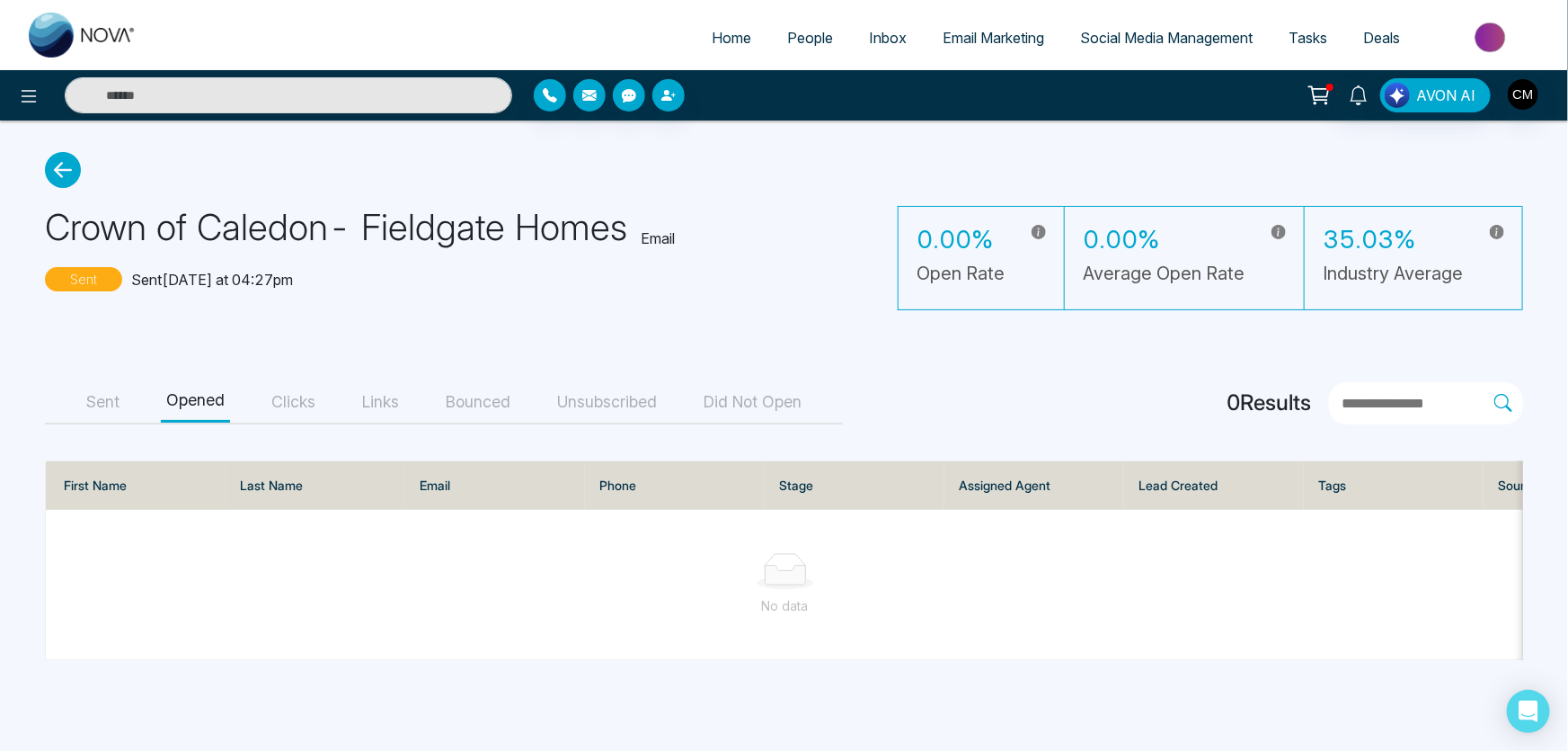
click at [319, 391] on button "Clicks" at bounding box center [293, 402] width 55 height 41
click at [382, 401] on button "Links" at bounding box center [380, 402] width 48 height 41
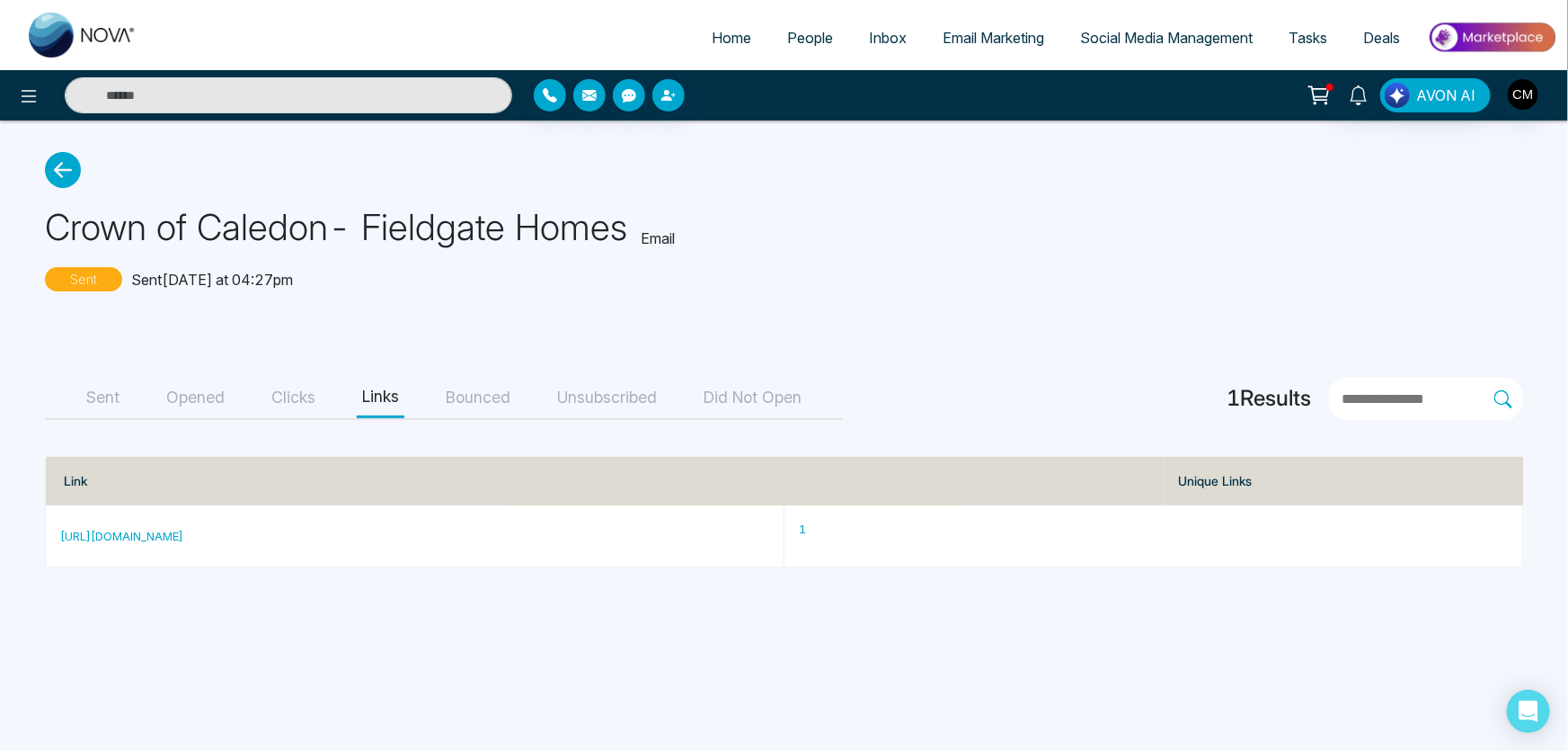
drag, startPoint x: 470, startPoint y: 397, endPoint x: 484, endPoint y: 399, distance: 14.1
click at [471, 397] on button "Bounced" at bounding box center [478, 397] width 75 height 41
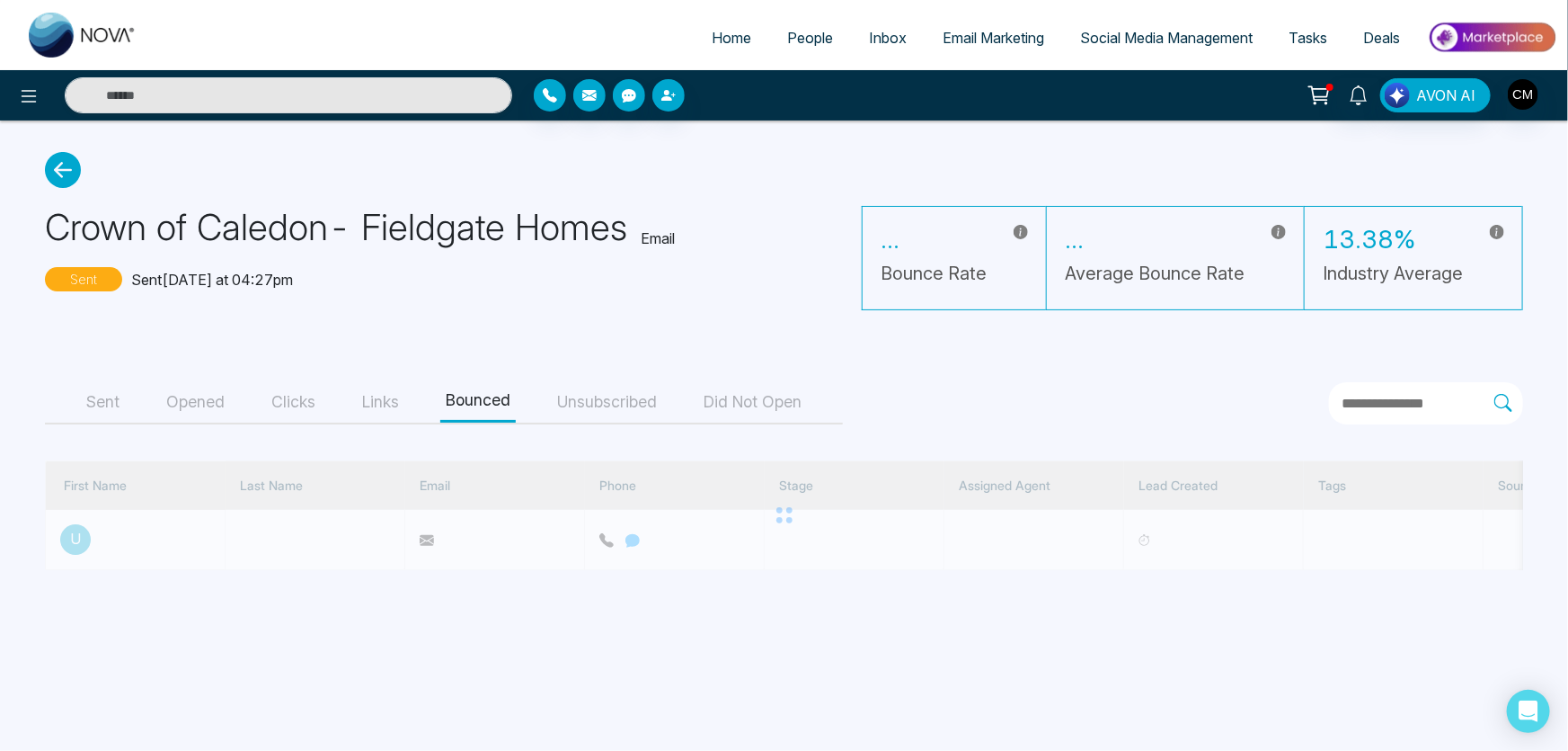
click at [378, 405] on button "Links" at bounding box center [380, 402] width 48 height 41
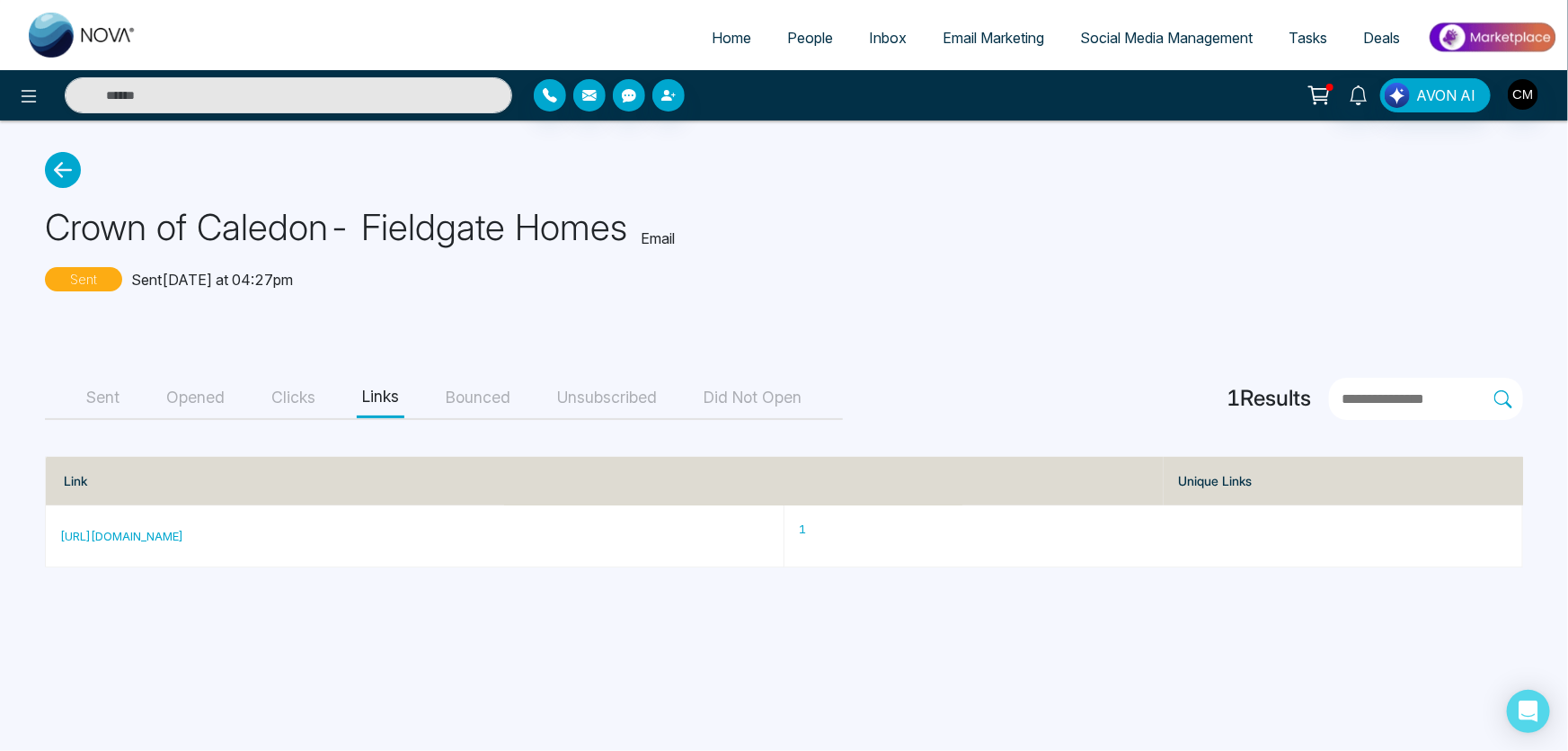
click at [472, 403] on button "Bounced" at bounding box center [478, 397] width 75 height 41
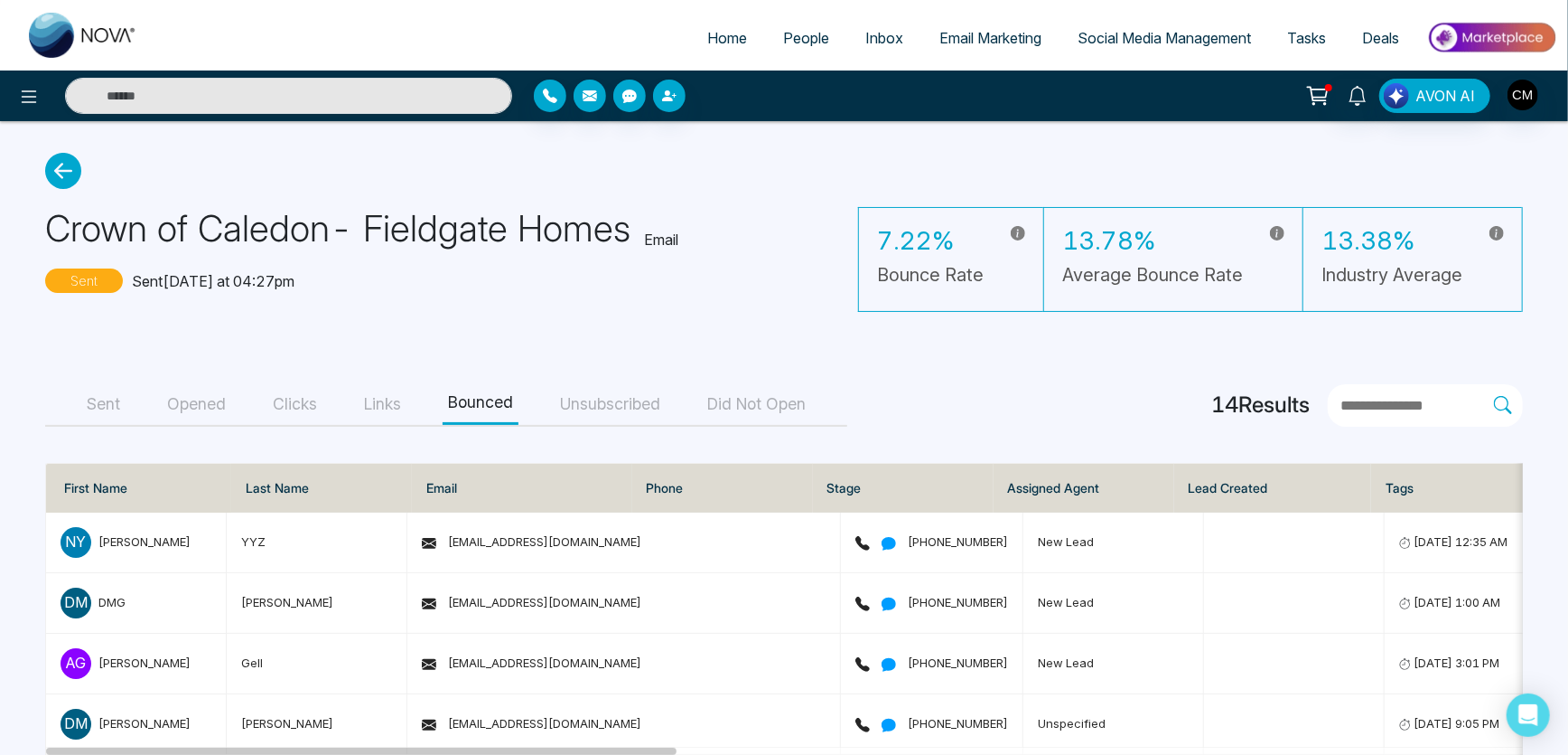
click at [622, 392] on button "Unsubscribed" at bounding box center [610, 404] width 111 height 41
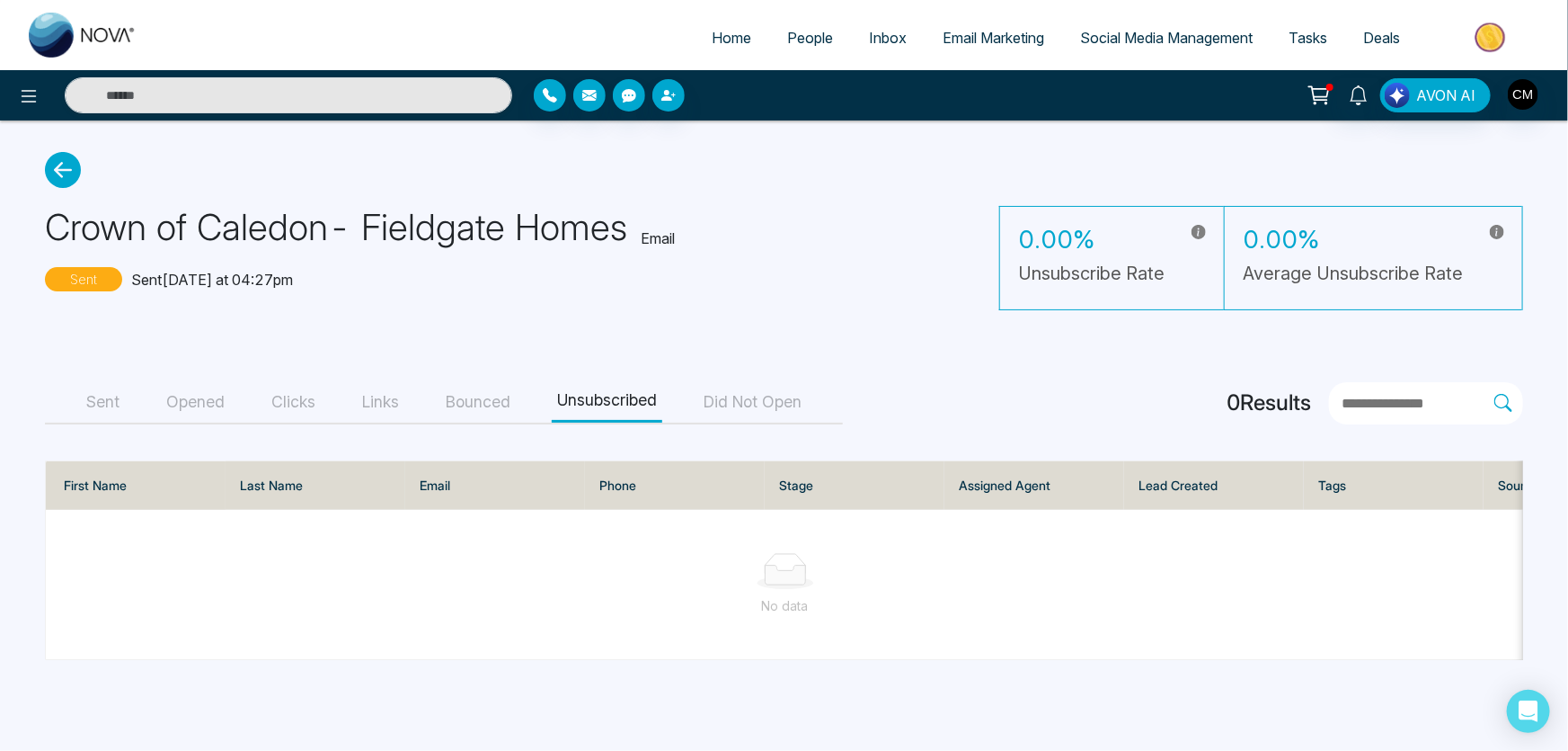
drag, startPoint x: 657, startPoint y: 402, endPoint x: 733, endPoint y: 394, distance: 76.4
click at [661, 402] on button "Unsubscribed" at bounding box center [606, 402] width 110 height 41
click at [733, 394] on button "Did Not Open" at bounding box center [751, 402] width 108 height 41
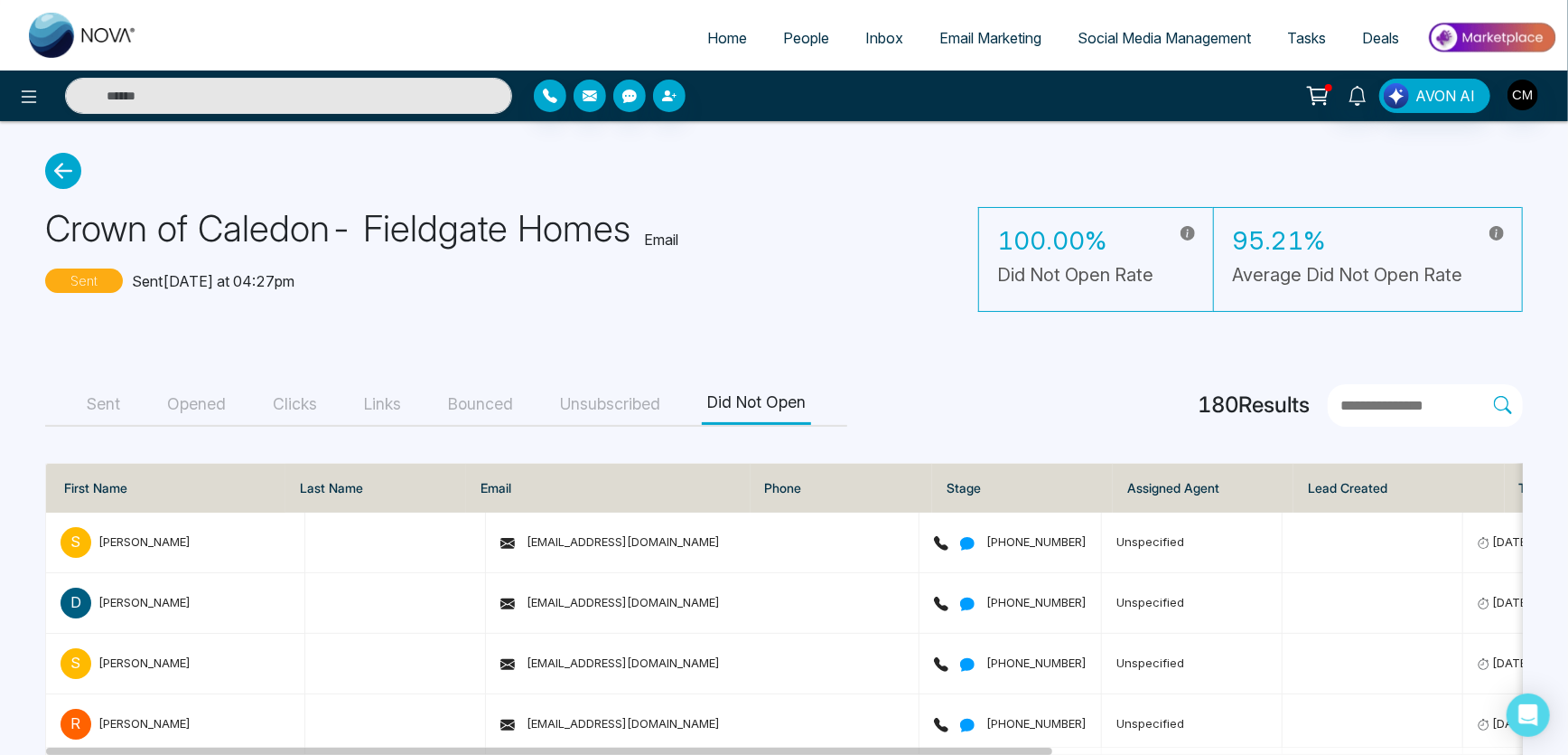
click at [494, 411] on button "Bounced" at bounding box center [481, 404] width 76 height 41
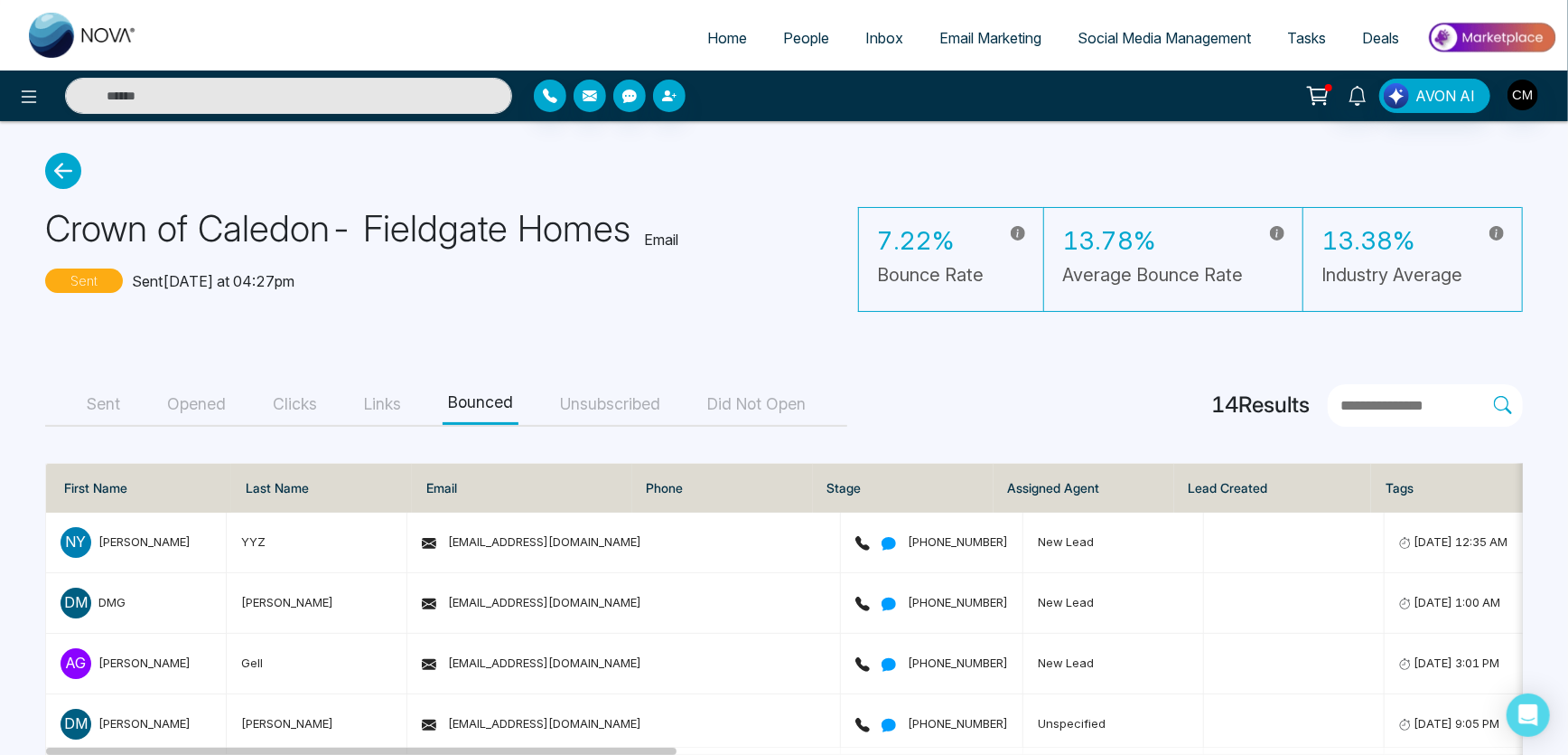
click at [77, 48] on img at bounding box center [82, 35] width 108 height 46
select select "*"
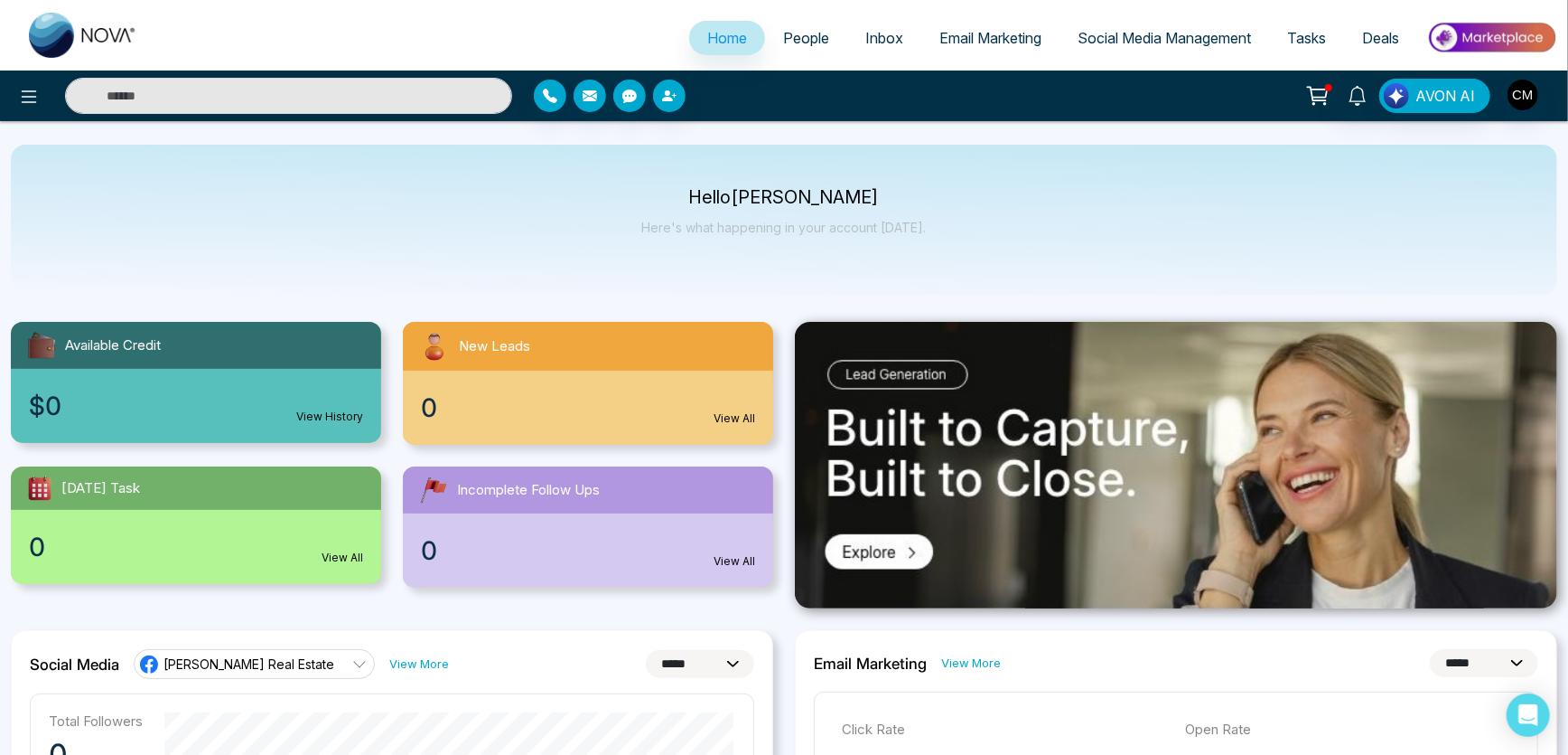
click at [972, 38] on span "Email Marketing" at bounding box center [991, 37] width 102 height 18
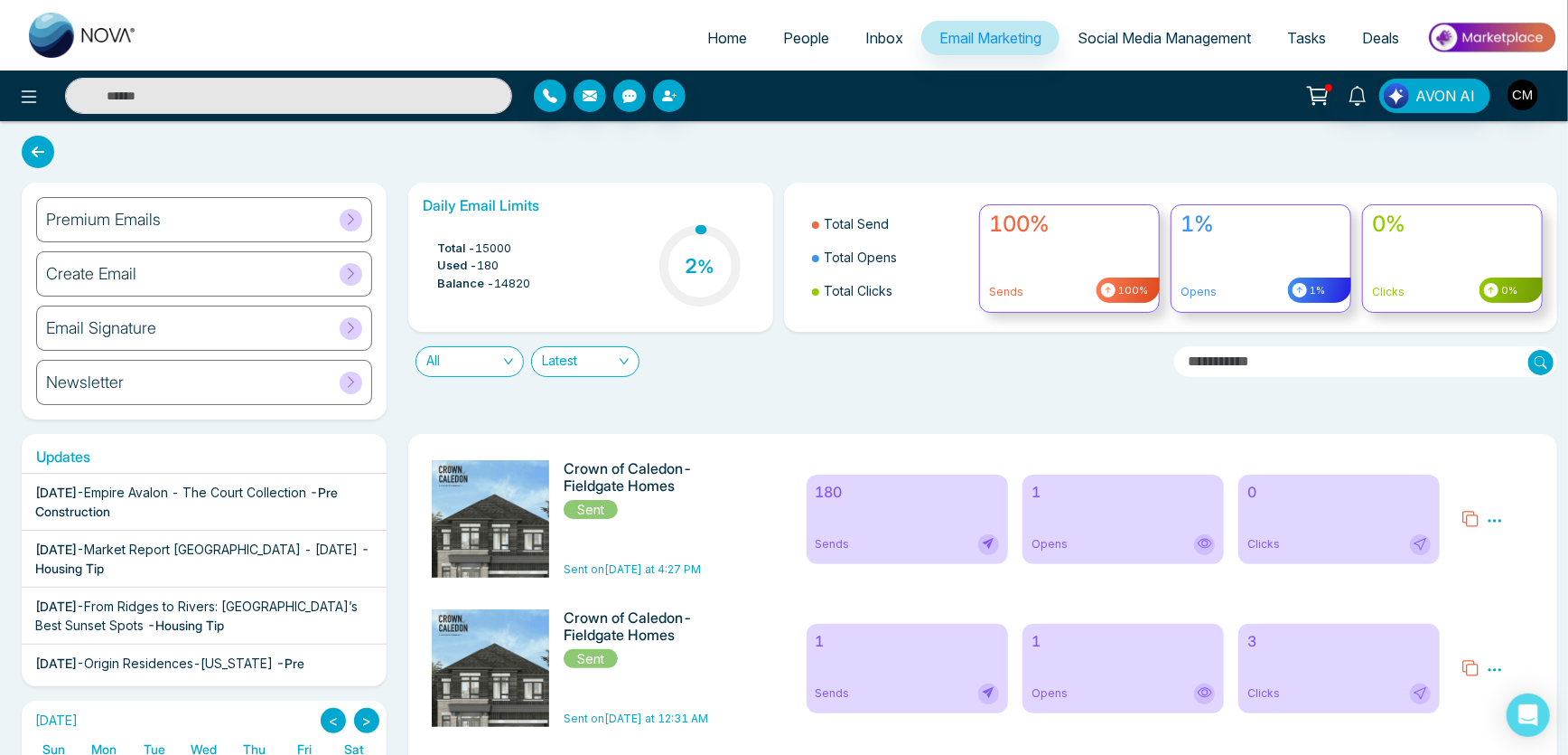
scroll to position [246, 0]
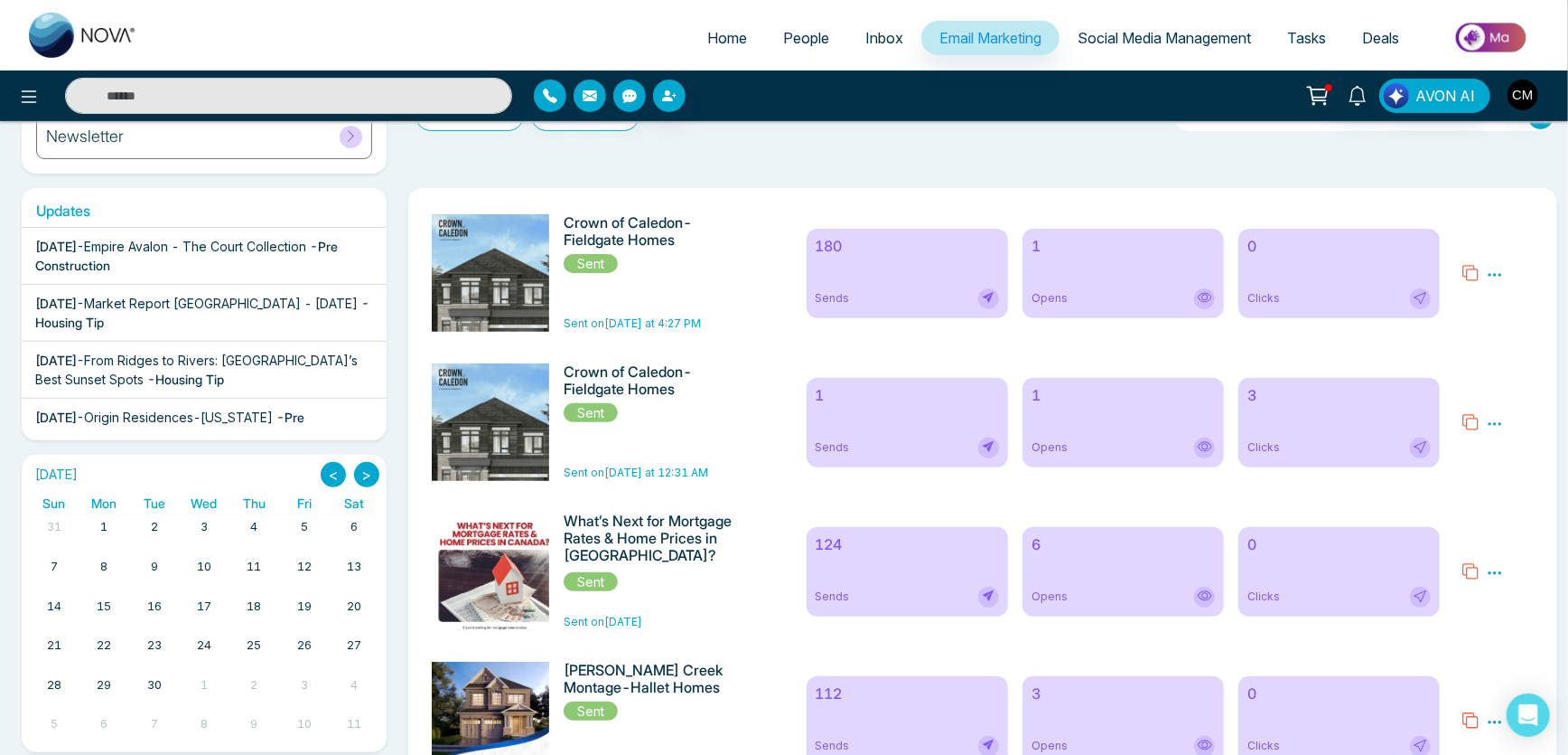
click at [508, 308] on img at bounding box center [495, 609] width 253 height 789
click at [834, 294] on span "Sends" at bounding box center [832, 298] width 34 height 16
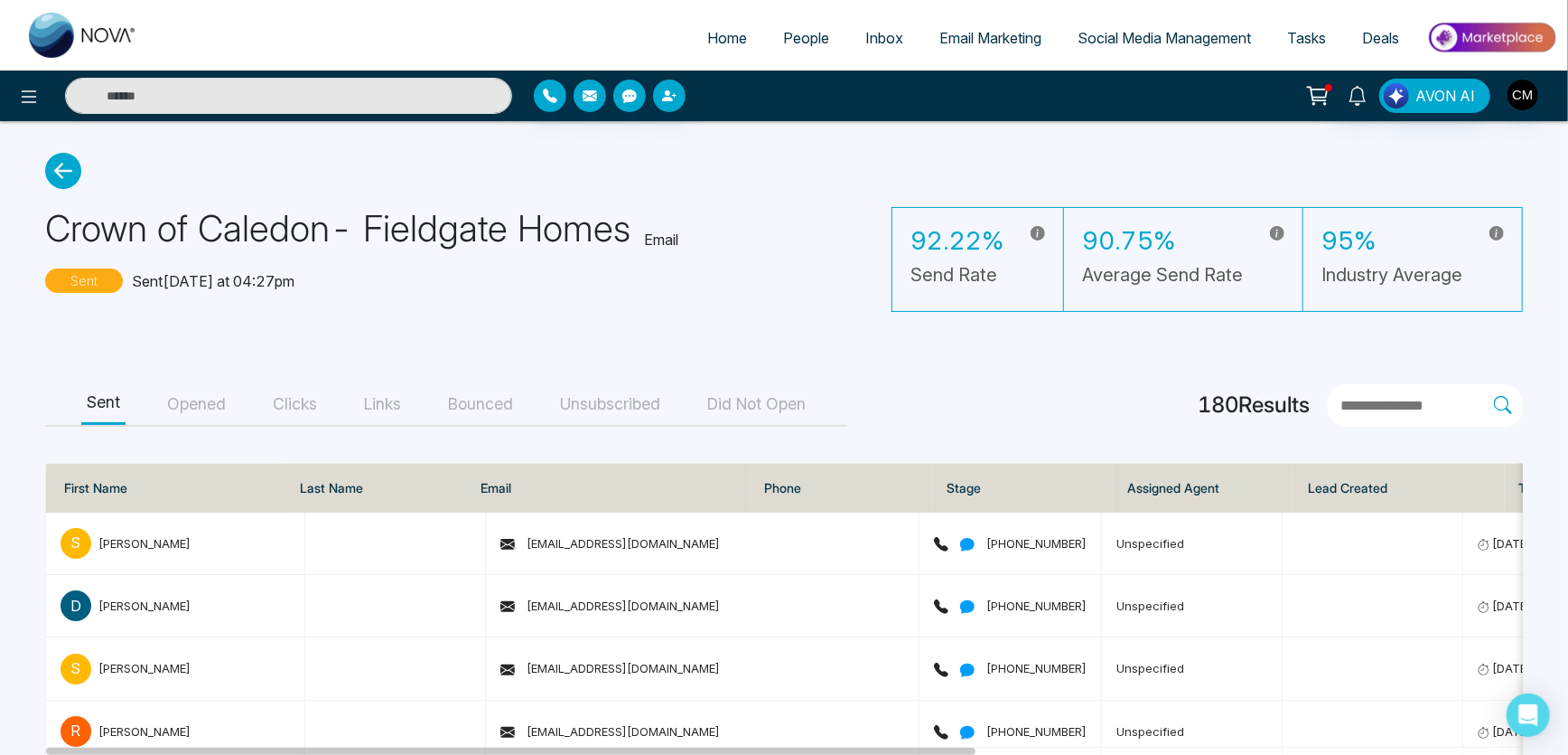
click at [213, 409] on button "Opened" at bounding box center [196, 404] width 69 height 41
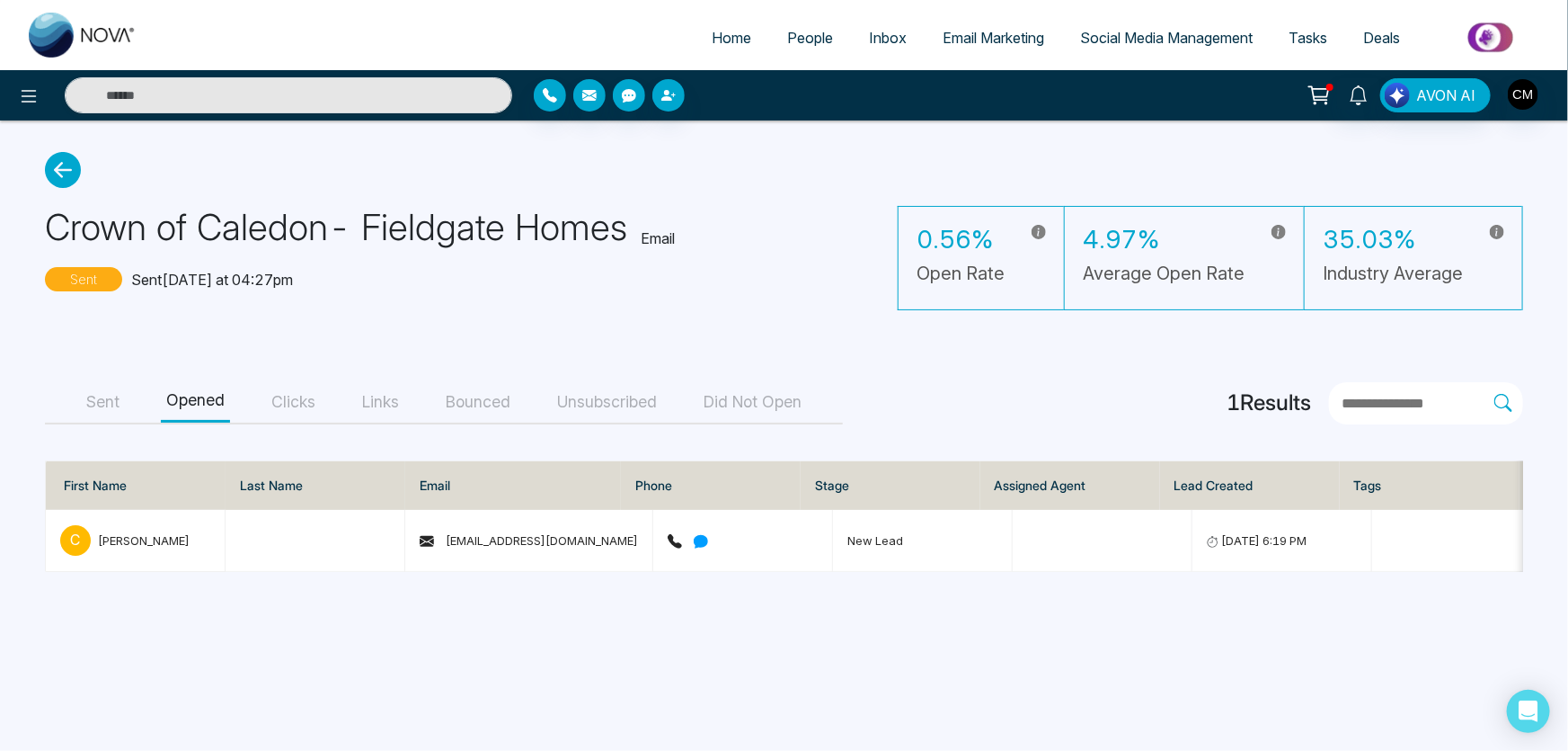
click at [319, 409] on button "Clicks" at bounding box center [293, 402] width 55 height 41
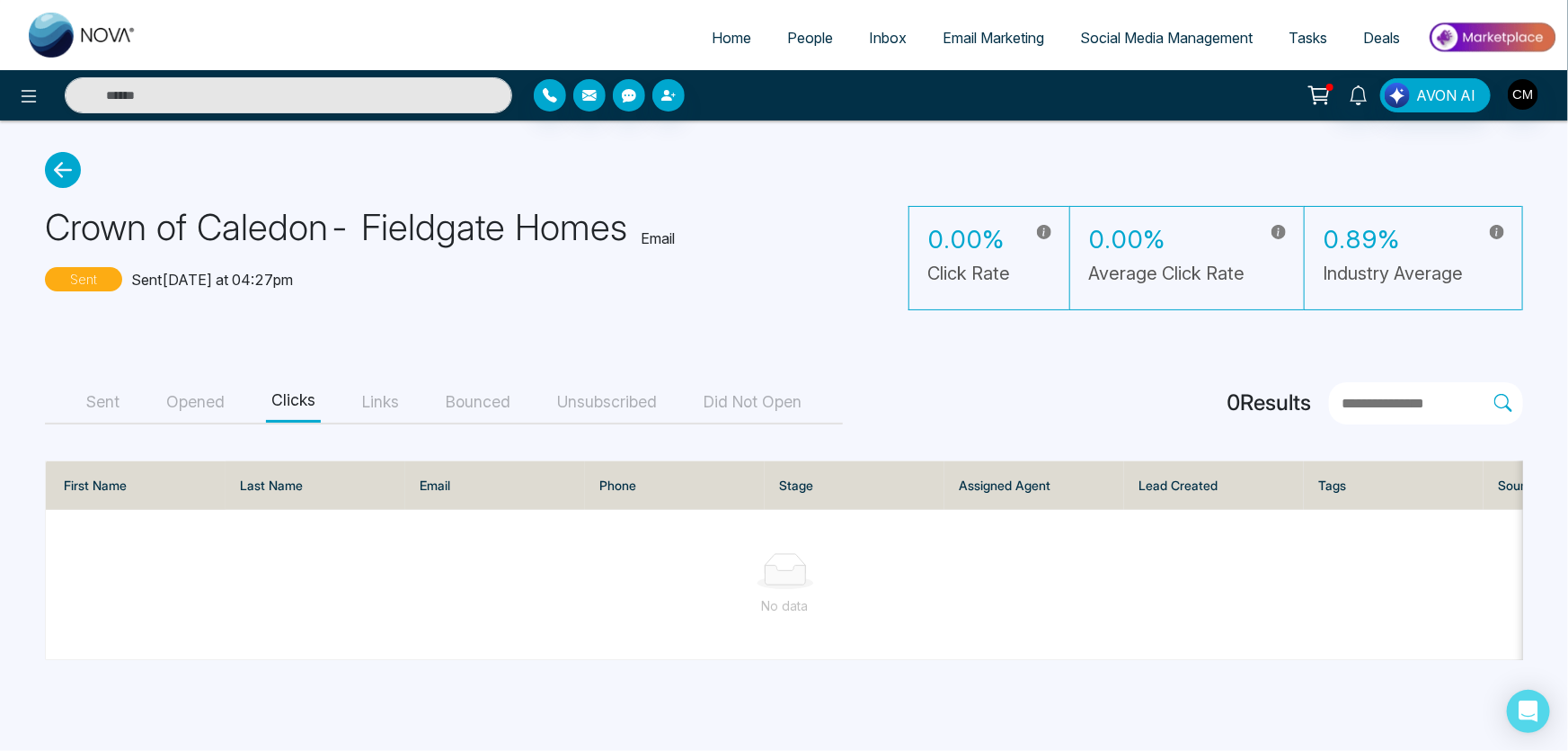
click at [373, 412] on button "Links" at bounding box center [380, 402] width 48 height 41
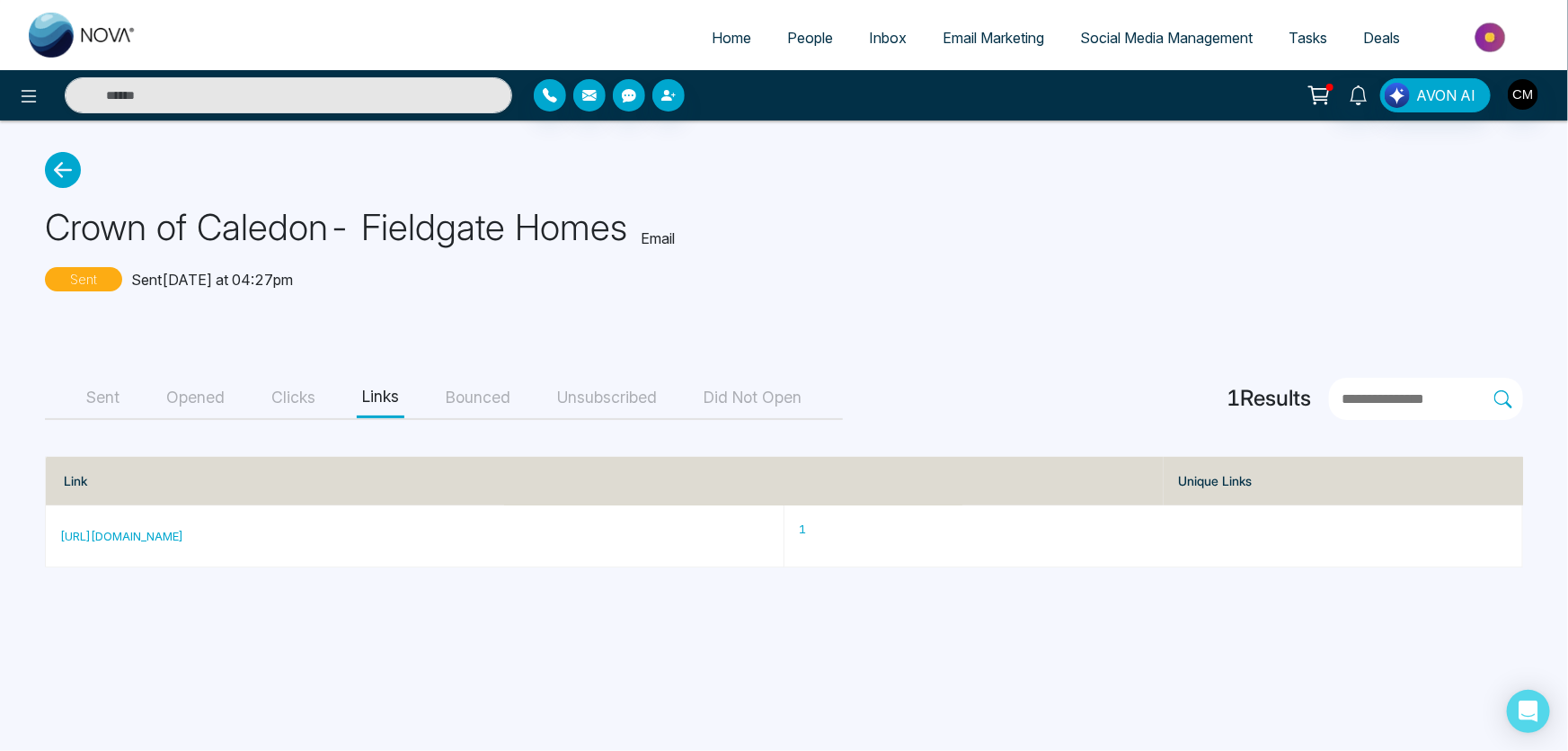
click at [467, 412] on button "Bounced" at bounding box center [478, 397] width 75 height 41
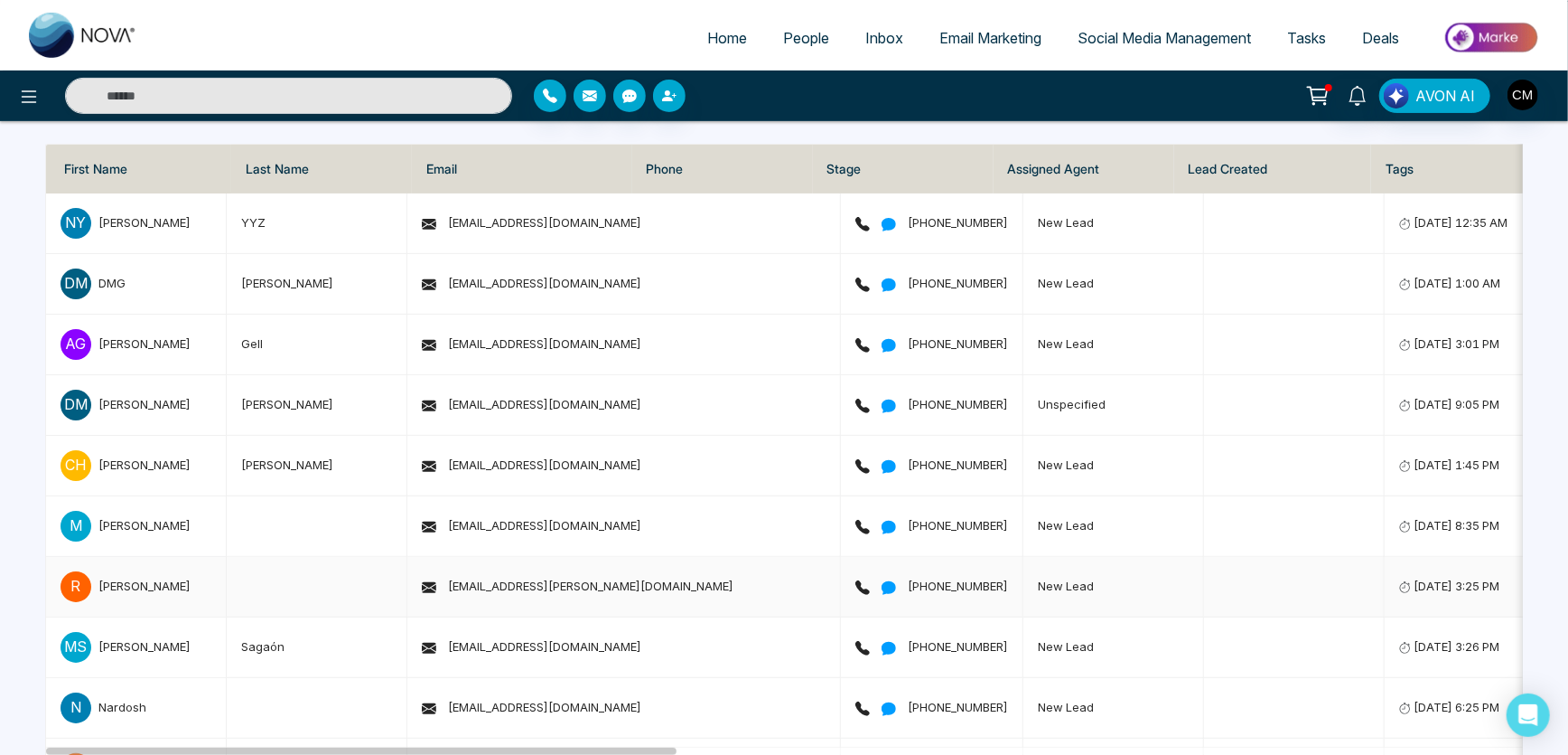
scroll to position [313, 0]
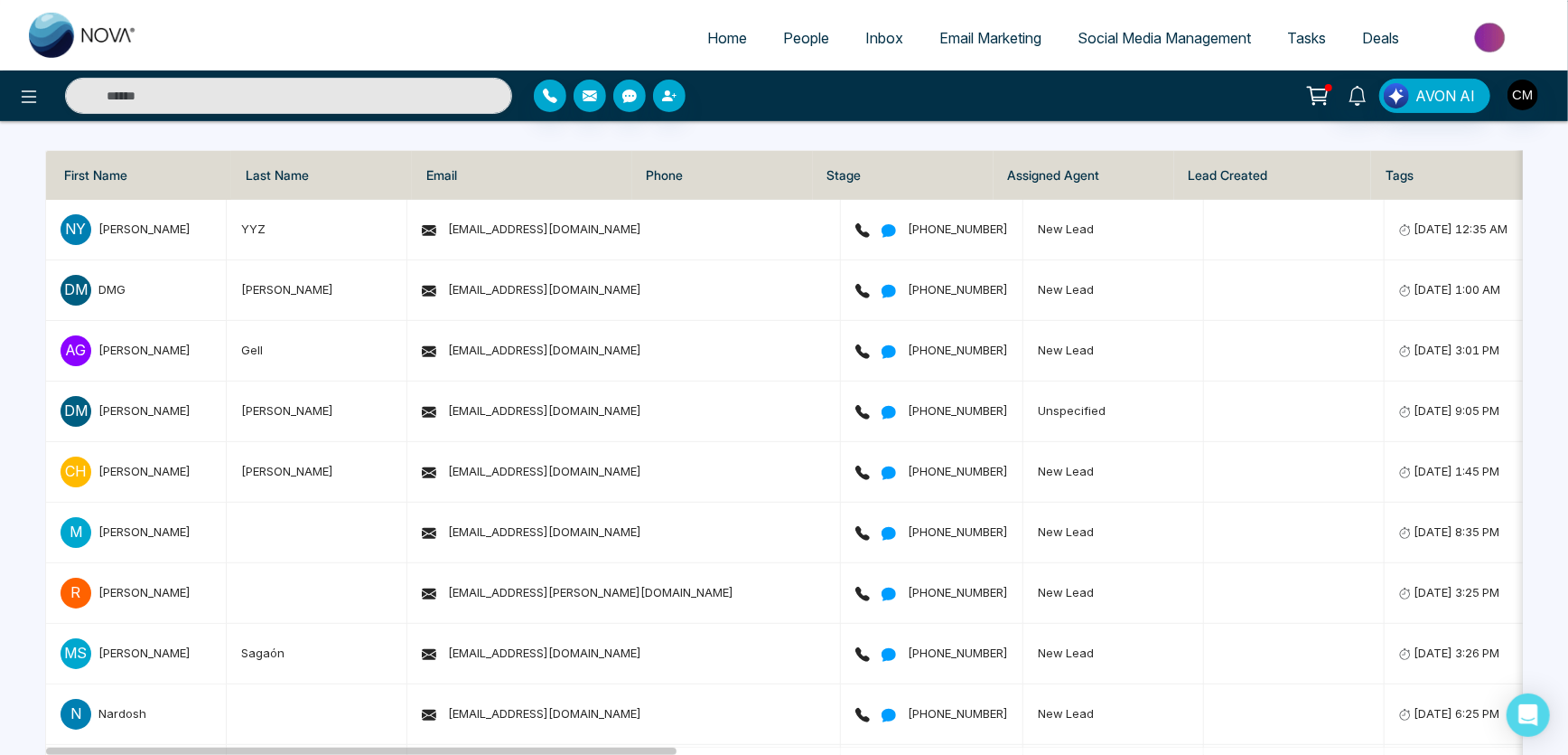
click at [710, 41] on span "Home" at bounding box center [727, 37] width 40 height 18
select select "*"
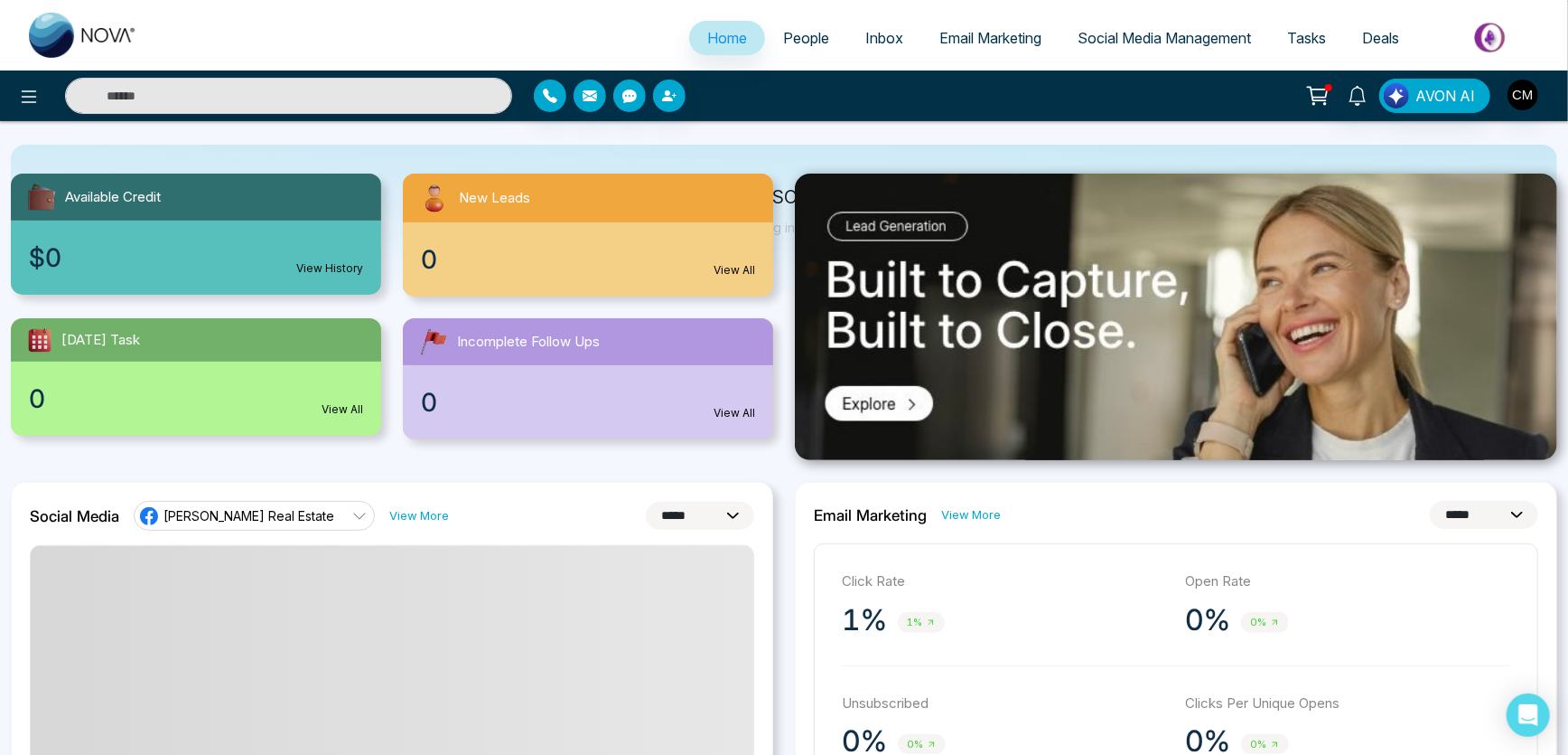
scroll to position [492, 0]
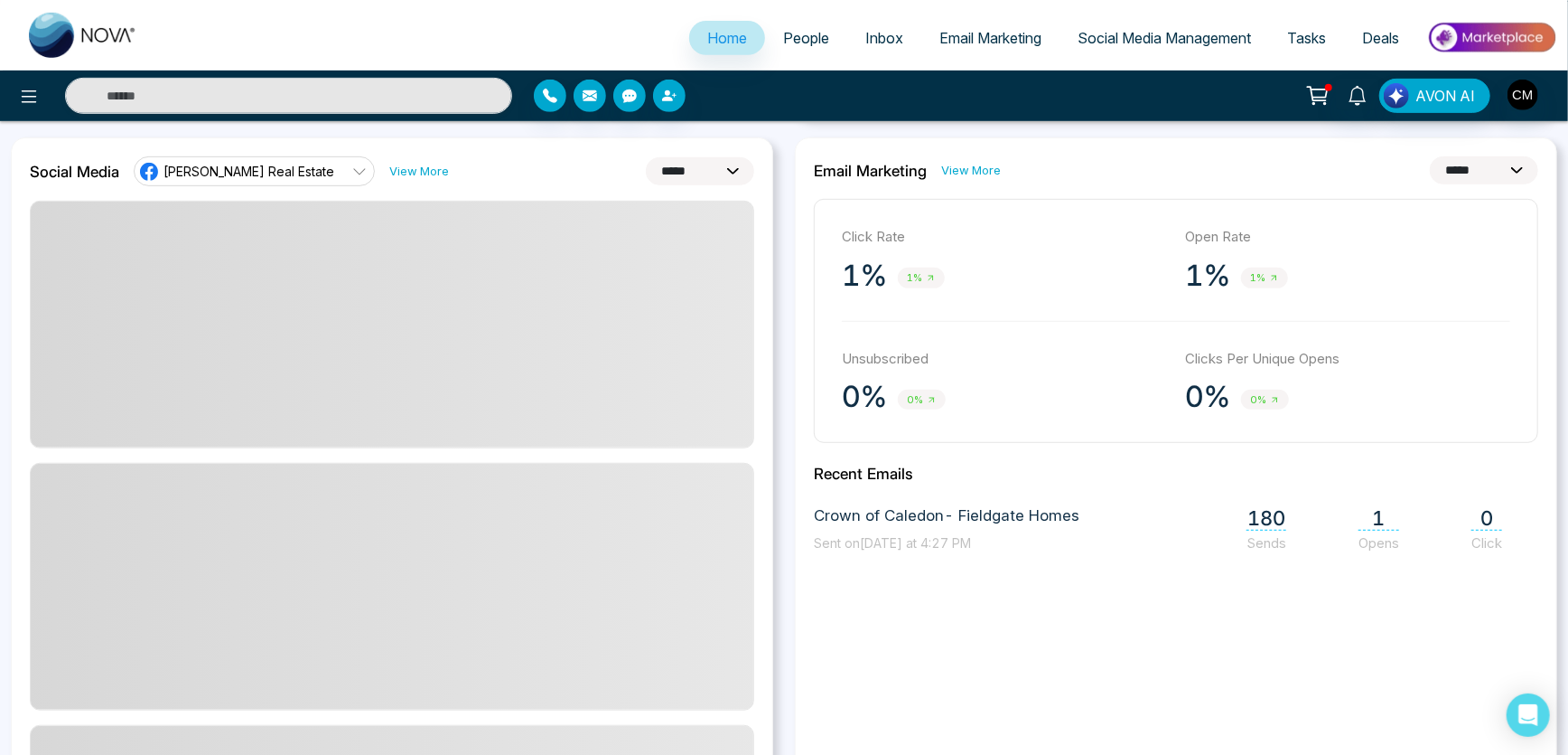
click at [1512, 179] on select "**********" at bounding box center [1484, 171] width 108 height 28
select select "**"
click at [1430, 157] on select "**********" at bounding box center [1484, 171] width 108 height 28
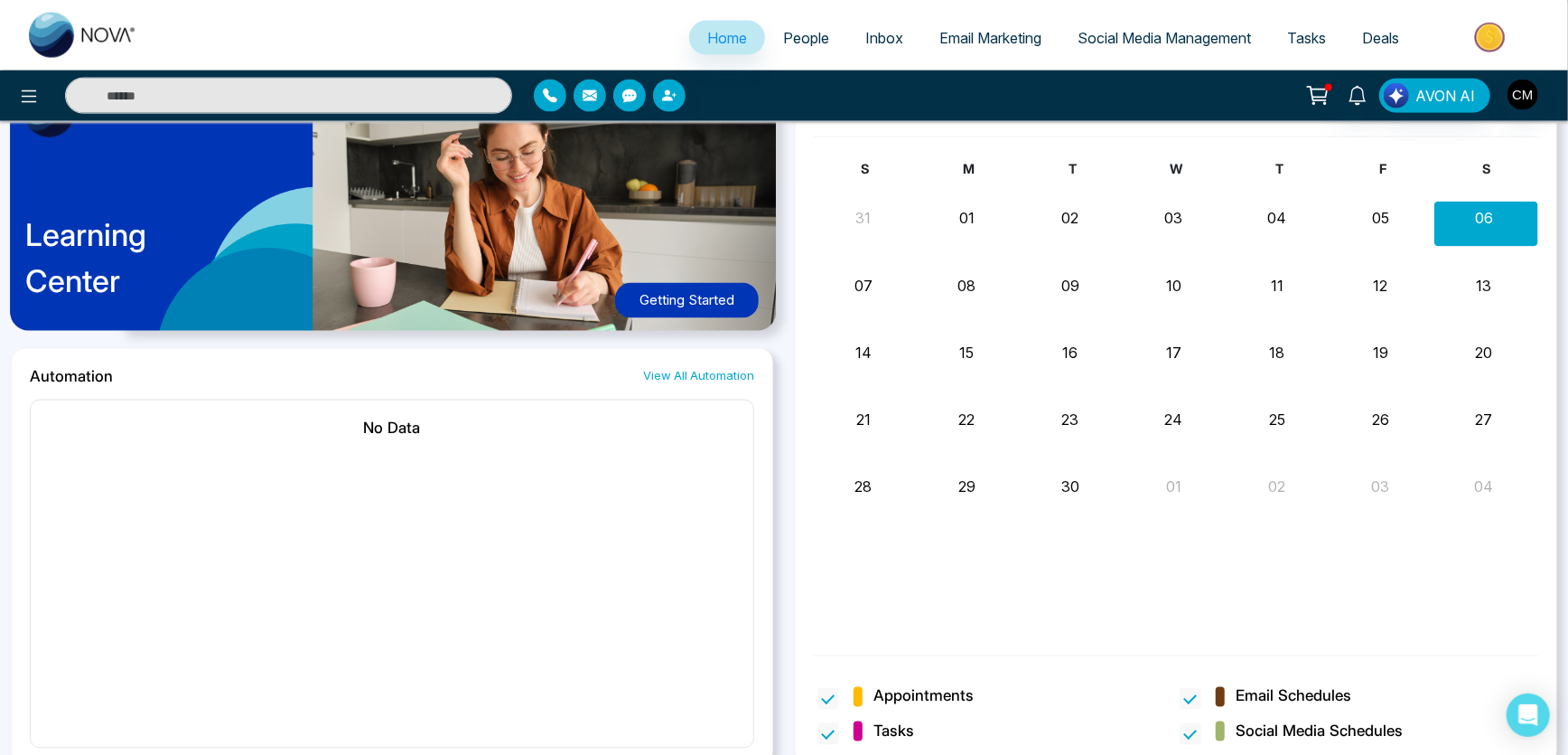
scroll to position [1663, 0]
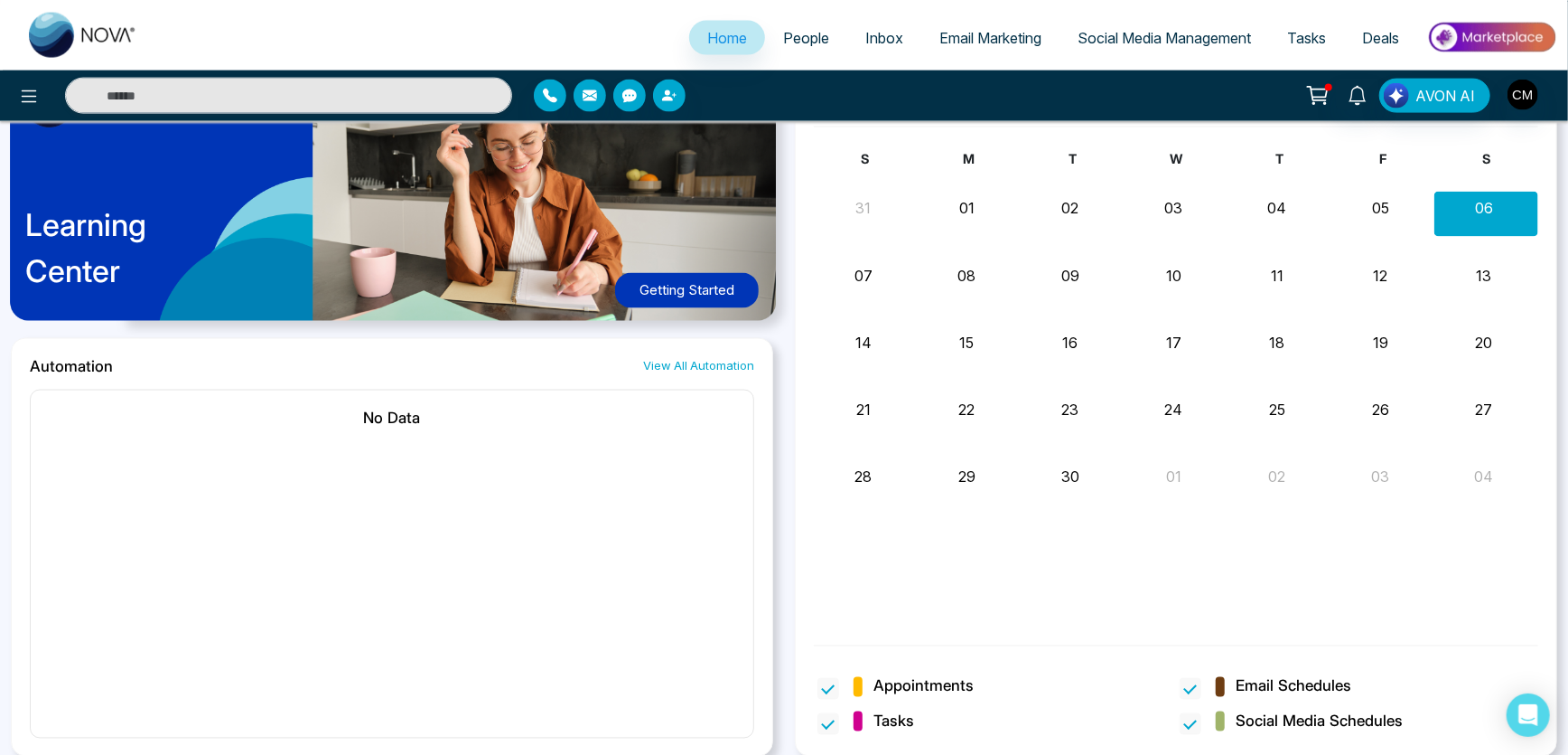
click at [1317, 89] on icon at bounding box center [1320, 93] width 15 height 9
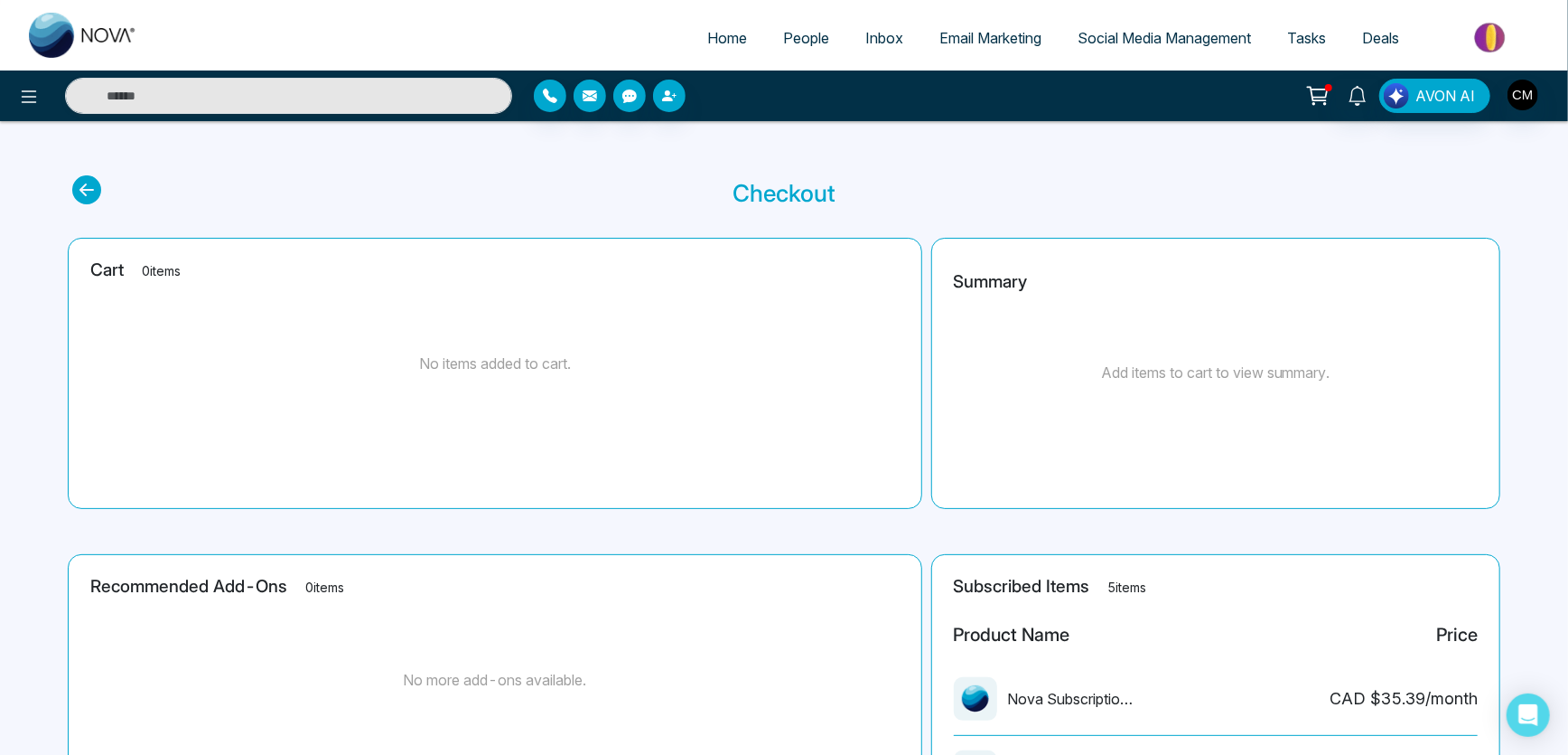
click at [1313, 102] on icon at bounding box center [1318, 96] width 26 height 26
